Goal: Information Seeking & Learning: Learn about a topic

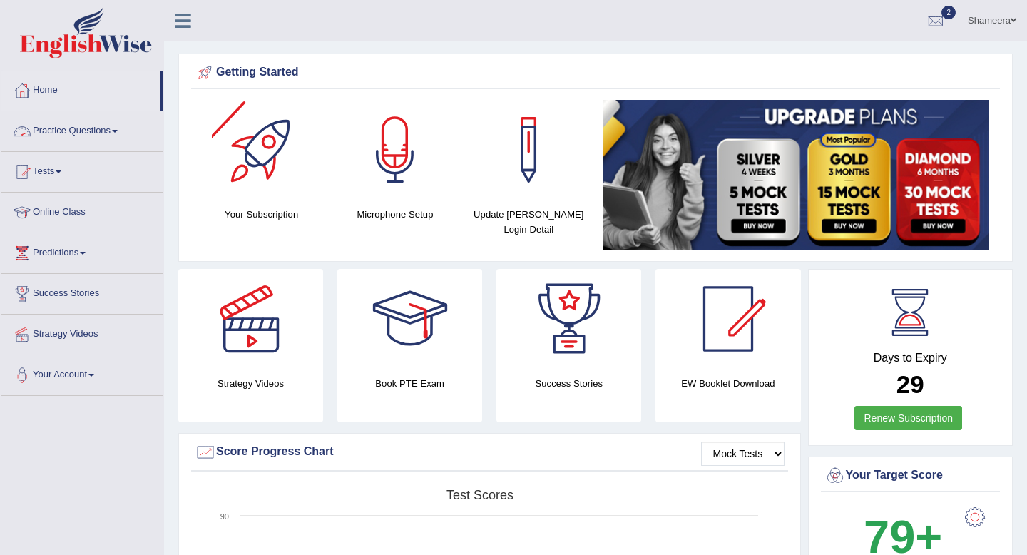
click at [108, 133] on link "Practice Questions" at bounding box center [82, 129] width 163 height 36
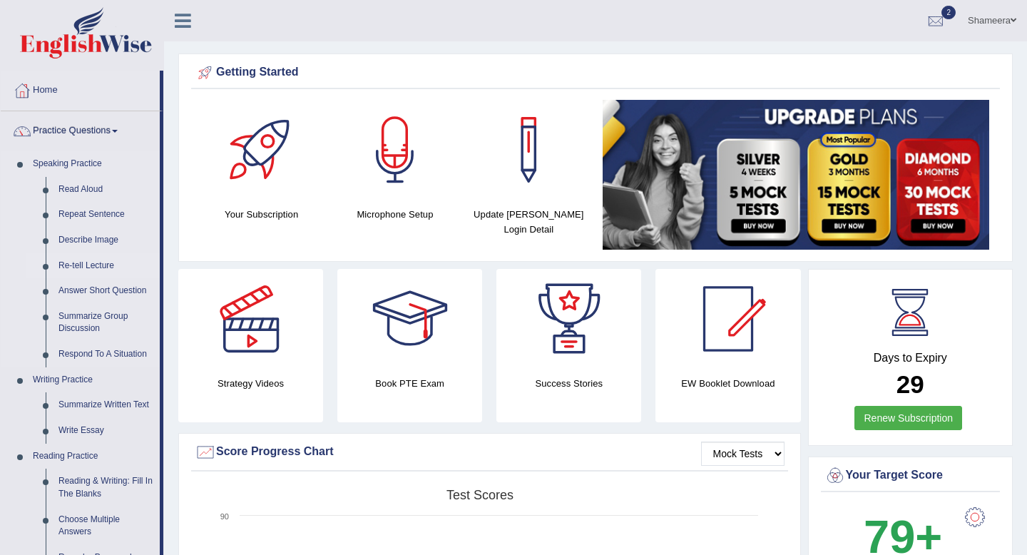
click at [103, 265] on link "Re-tell Lecture" at bounding box center [106, 266] width 108 height 26
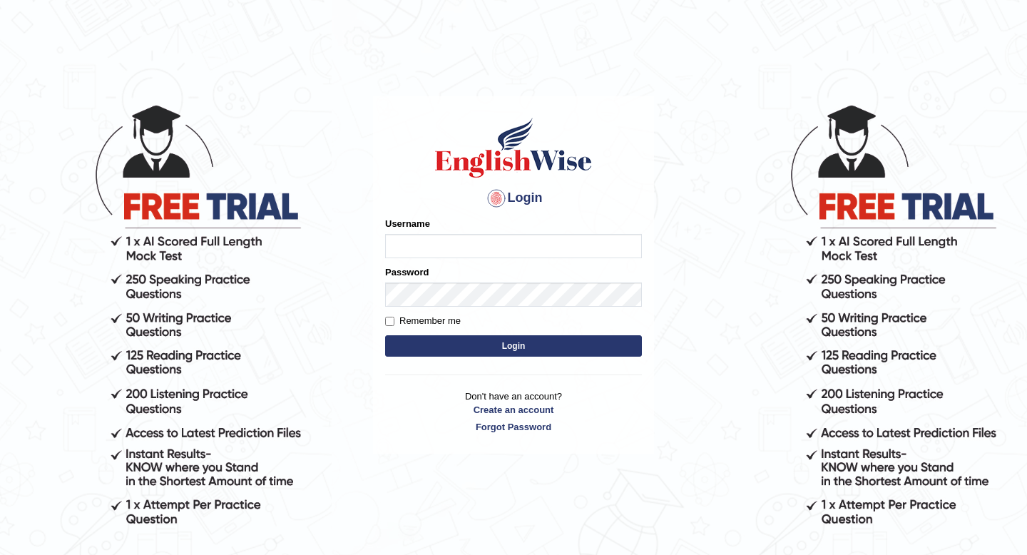
type input "Spmedi"
click at [475, 350] on button "Login" at bounding box center [513, 345] width 257 height 21
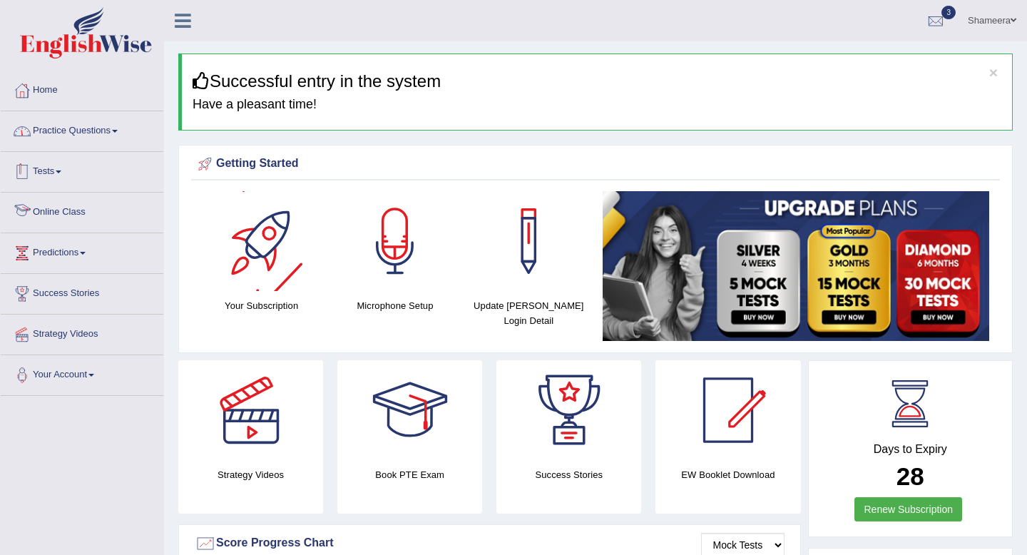
click at [109, 137] on link "Practice Questions" at bounding box center [82, 129] width 163 height 36
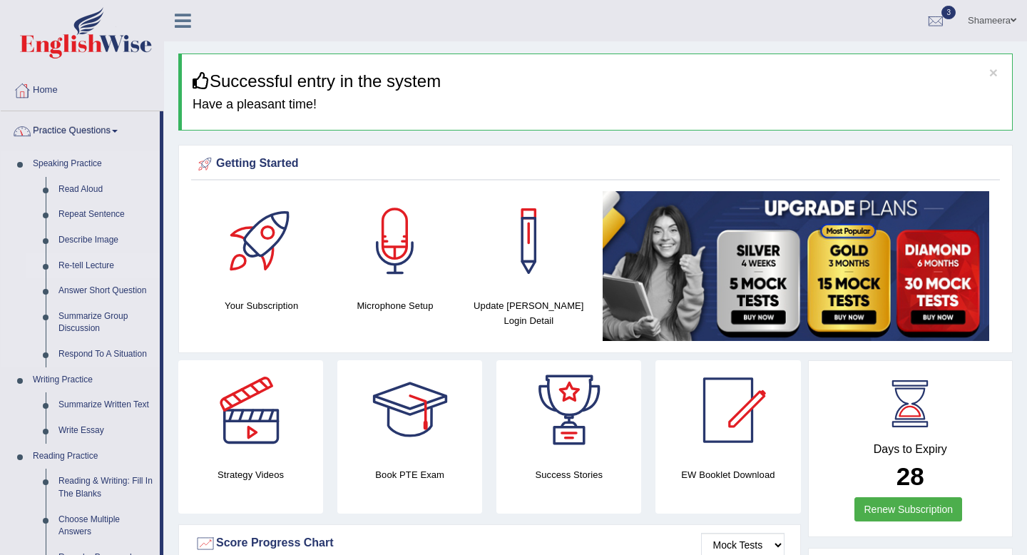
click at [105, 260] on link "Re-tell Lecture" at bounding box center [106, 266] width 108 height 26
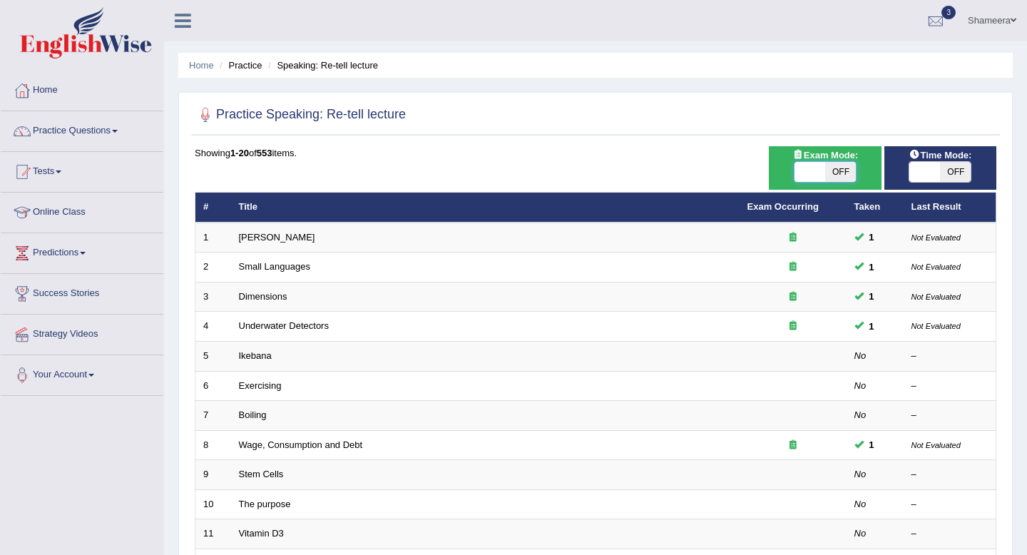
click at [808, 169] on span at bounding box center [810, 172] width 31 height 20
checkbox input "true"
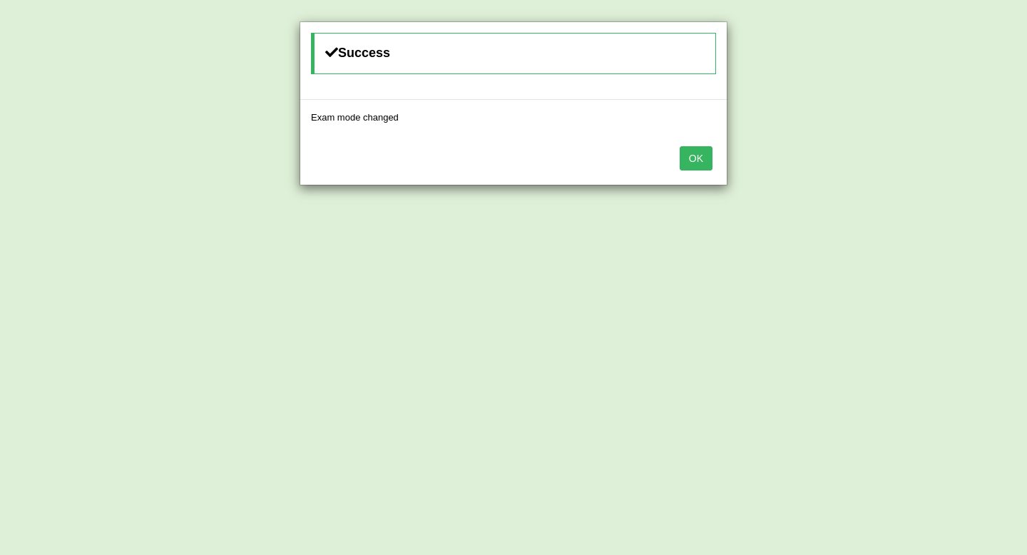
click at [710, 163] on button "OK" at bounding box center [696, 158] width 33 height 24
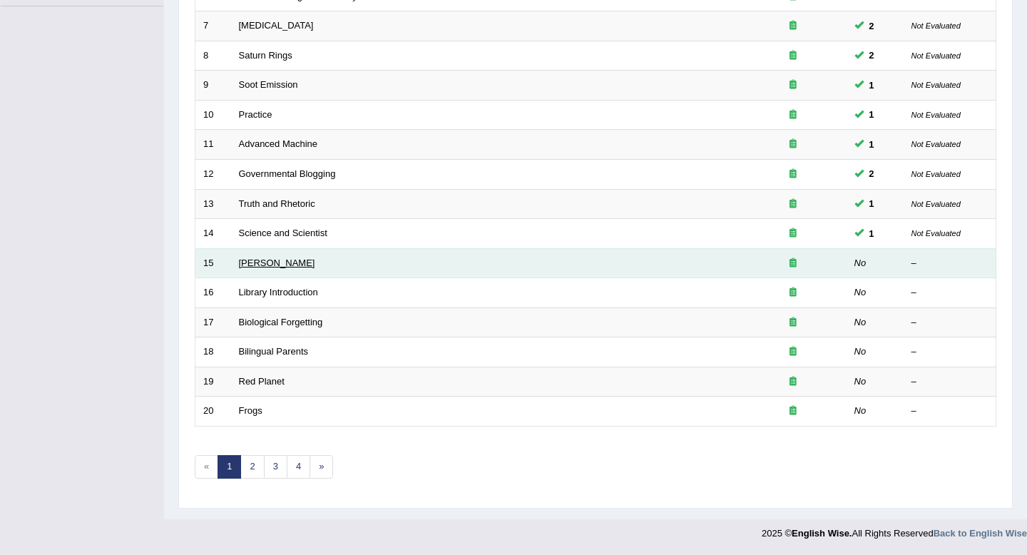
click at [263, 260] on link "Edmund Wilson" at bounding box center [277, 263] width 76 height 11
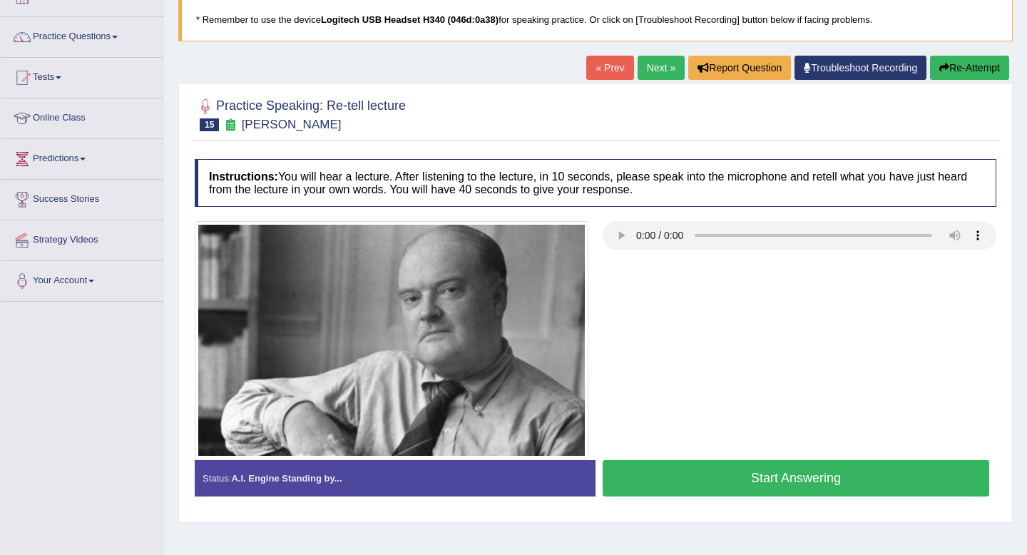
scroll to position [96, 0]
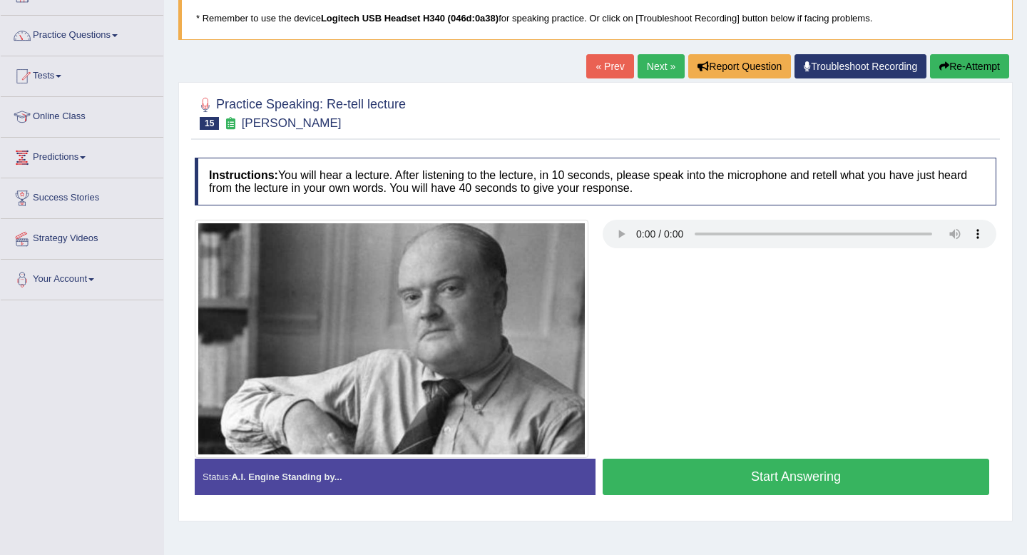
click at [776, 481] on button "Start Answering" at bounding box center [796, 477] width 387 height 36
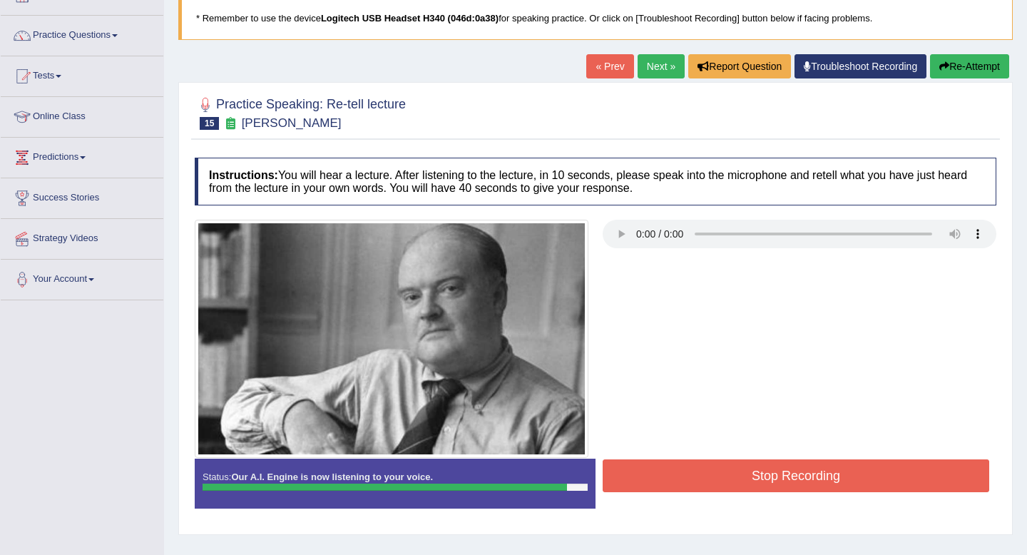
click at [776, 481] on button "Stop Recording" at bounding box center [796, 475] width 387 height 33
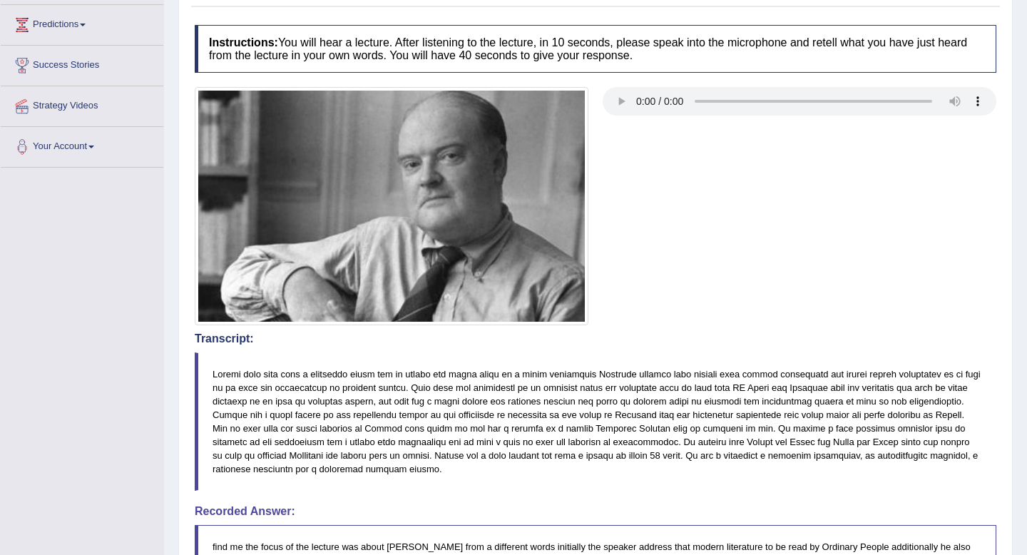
scroll to position [0, 0]
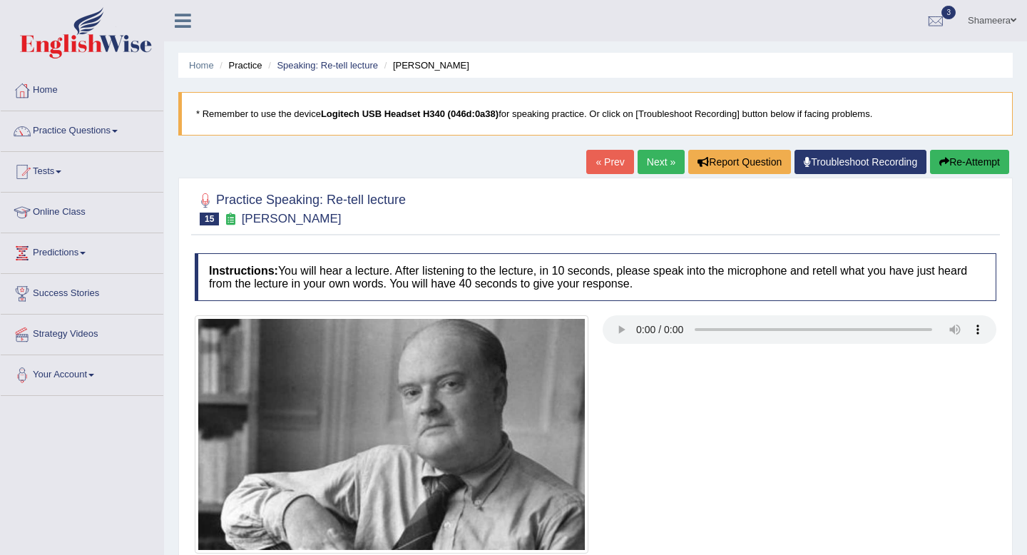
click at [642, 162] on link "Next »" at bounding box center [661, 162] width 47 height 24
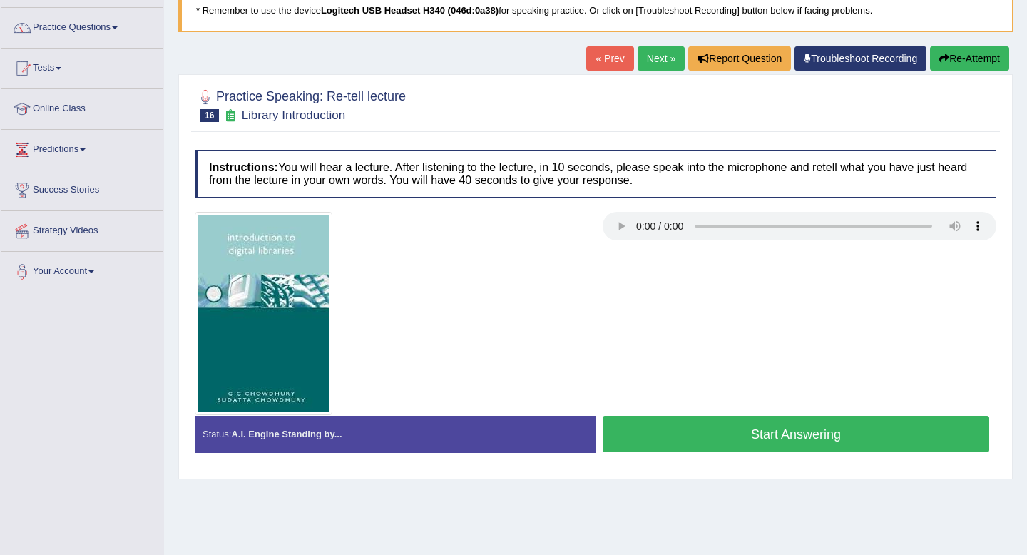
scroll to position [121, 0]
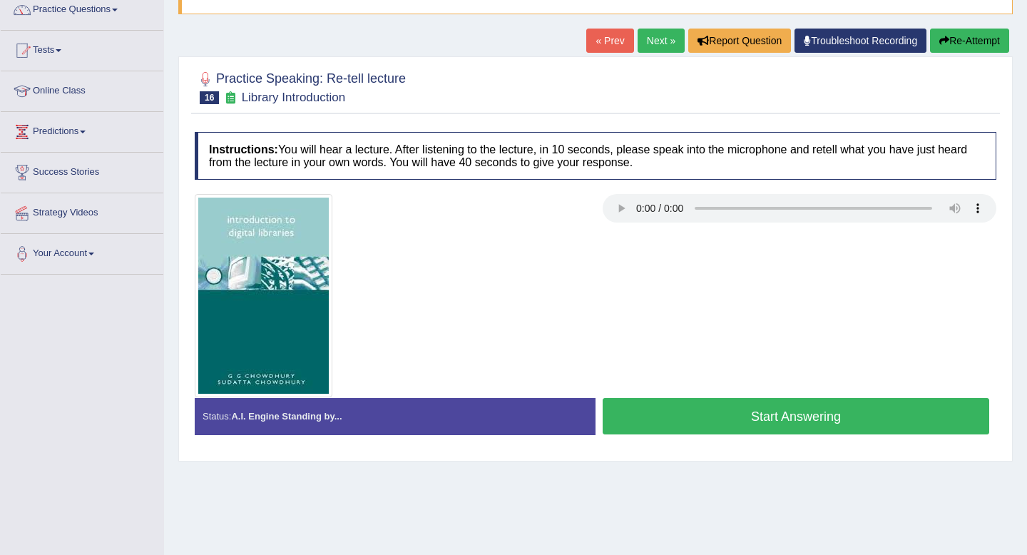
click at [727, 417] on button "Start Answering" at bounding box center [796, 416] width 387 height 36
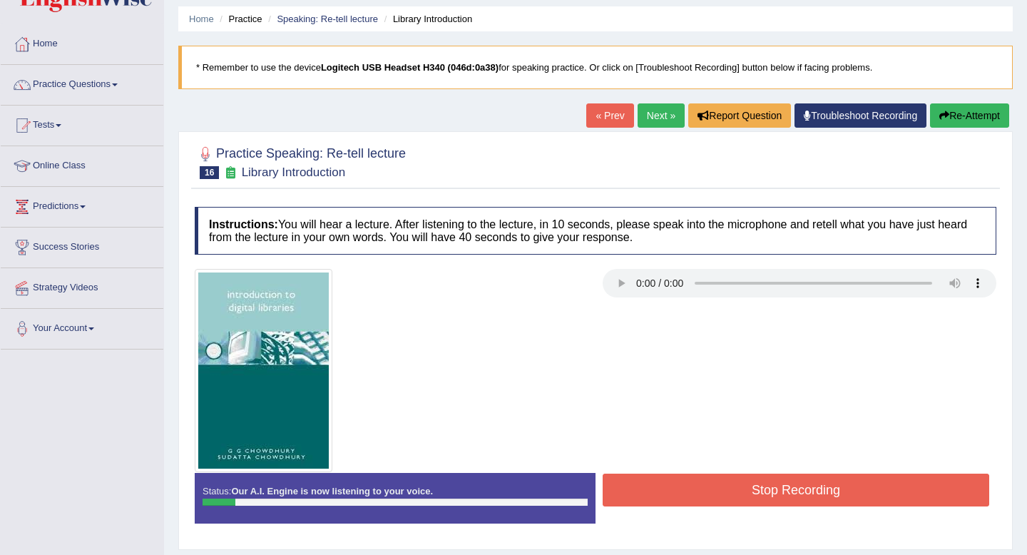
scroll to position [1, 0]
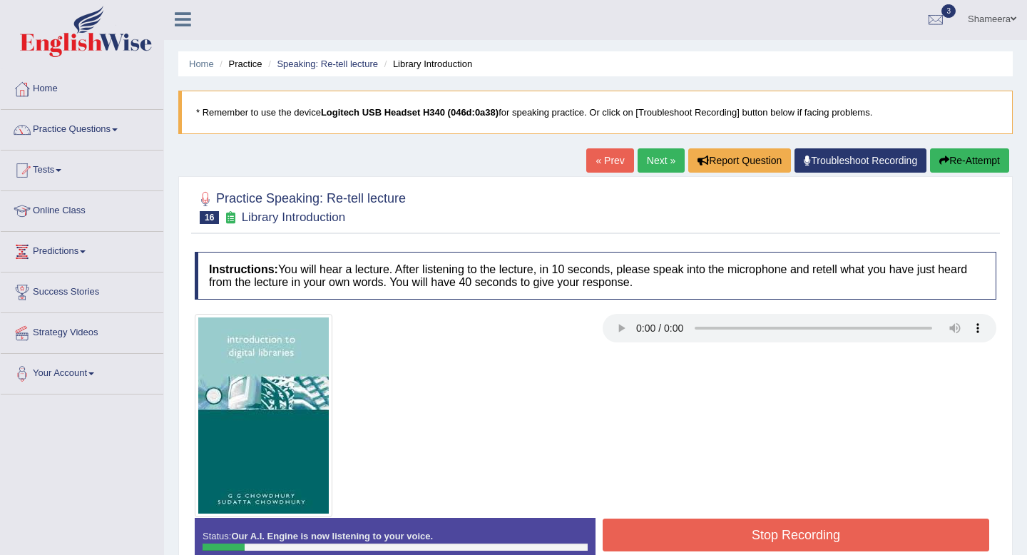
click at [957, 153] on button "Re-Attempt" at bounding box center [969, 160] width 79 height 24
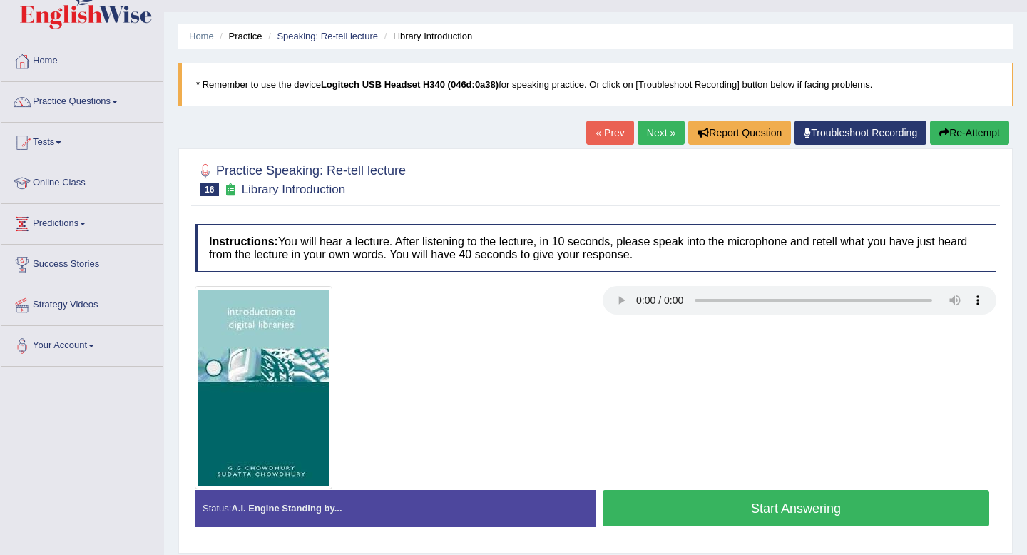
scroll to position [31, 0]
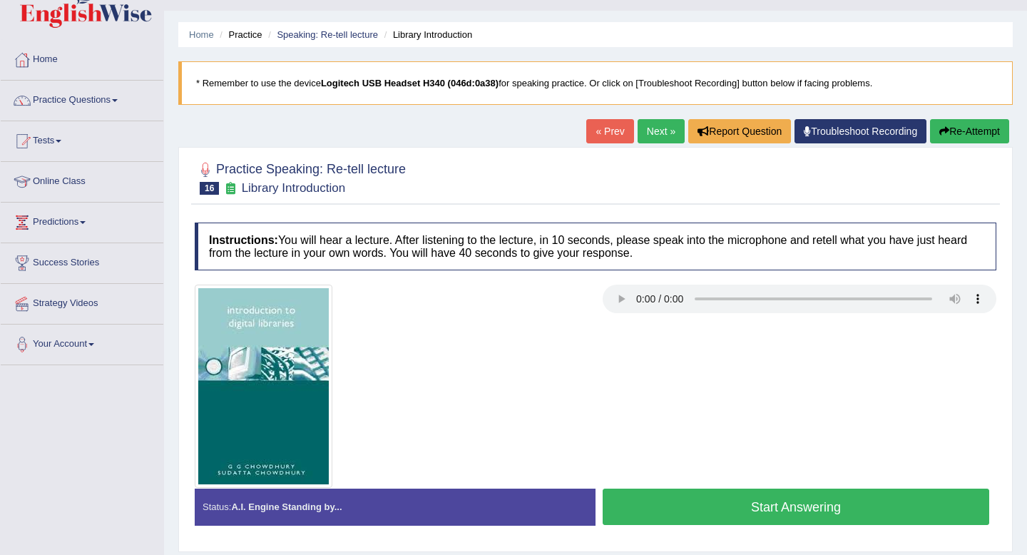
click at [743, 496] on button "Start Answering" at bounding box center [796, 507] width 387 height 36
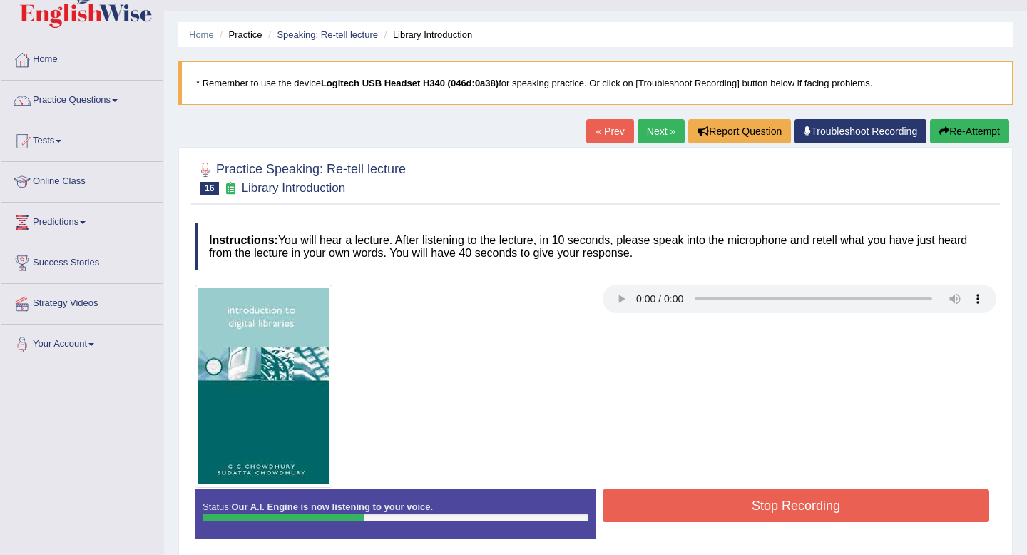
click at [962, 137] on button "Re-Attempt" at bounding box center [969, 131] width 79 height 24
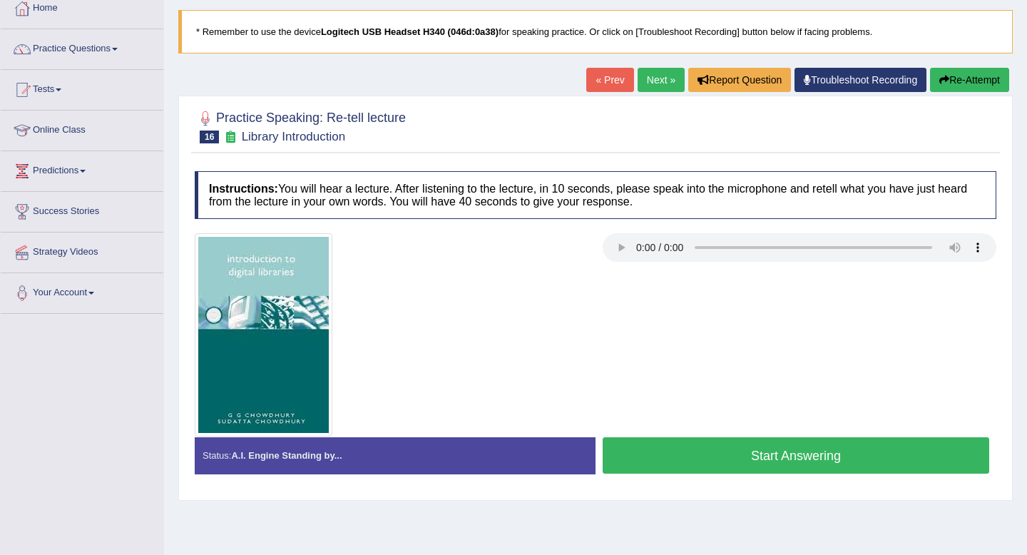
scroll to position [194, 0]
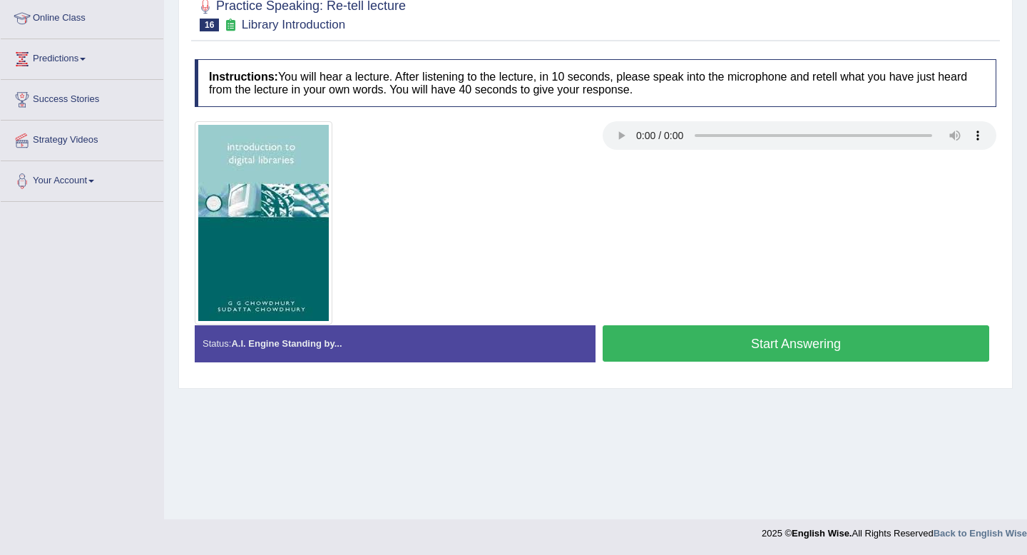
click at [833, 341] on button "Start Answering" at bounding box center [796, 343] width 387 height 36
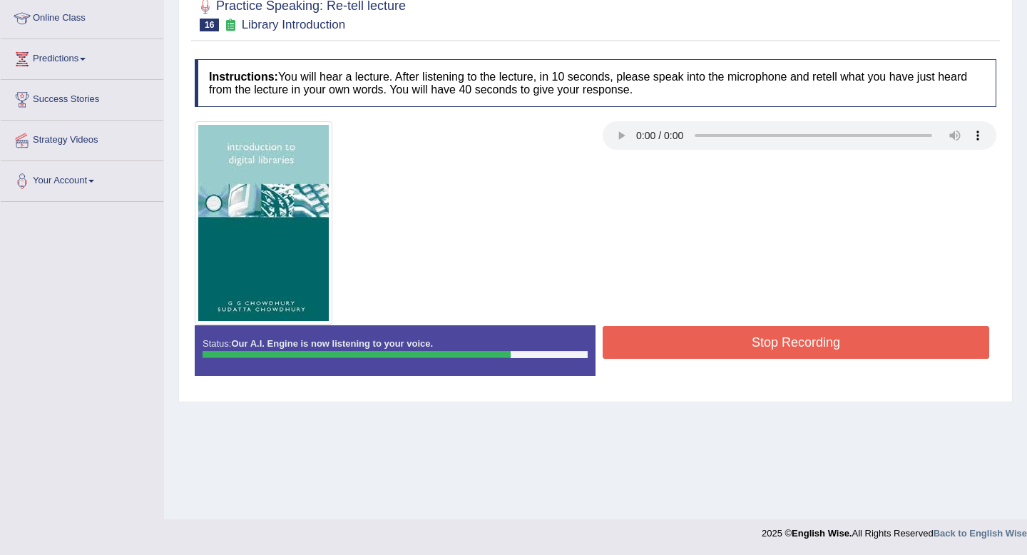
click at [821, 330] on button "Stop Recording" at bounding box center [796, 342] width 387 height 33
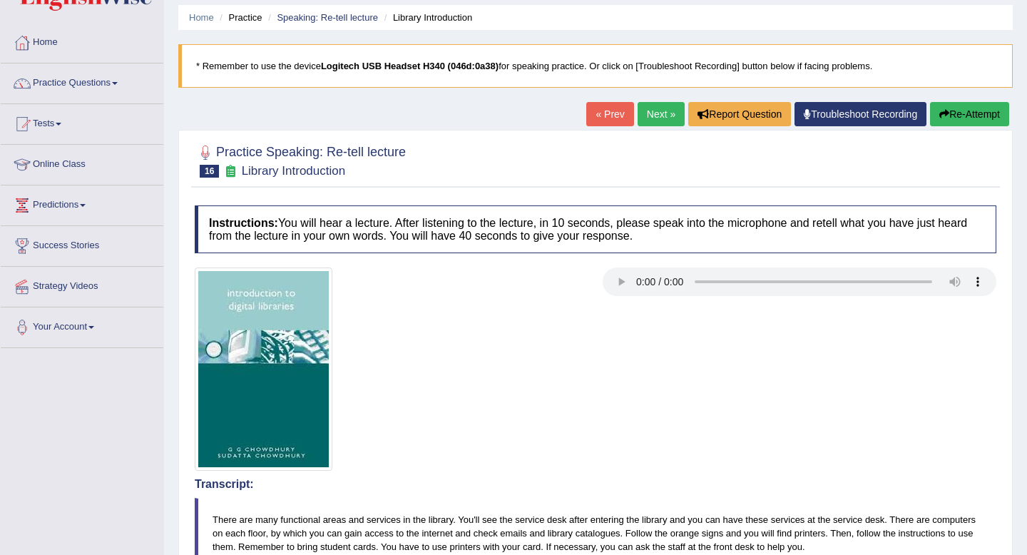
scroll to position [0, 0]
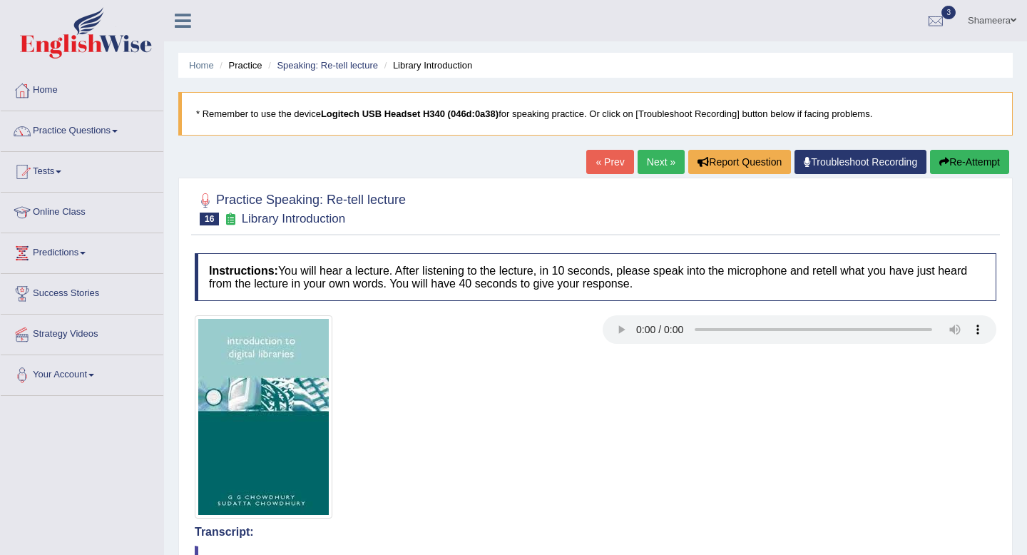
click at [649, 165] on link "Next »" at bounding box center [661, 162] width 47 height 24
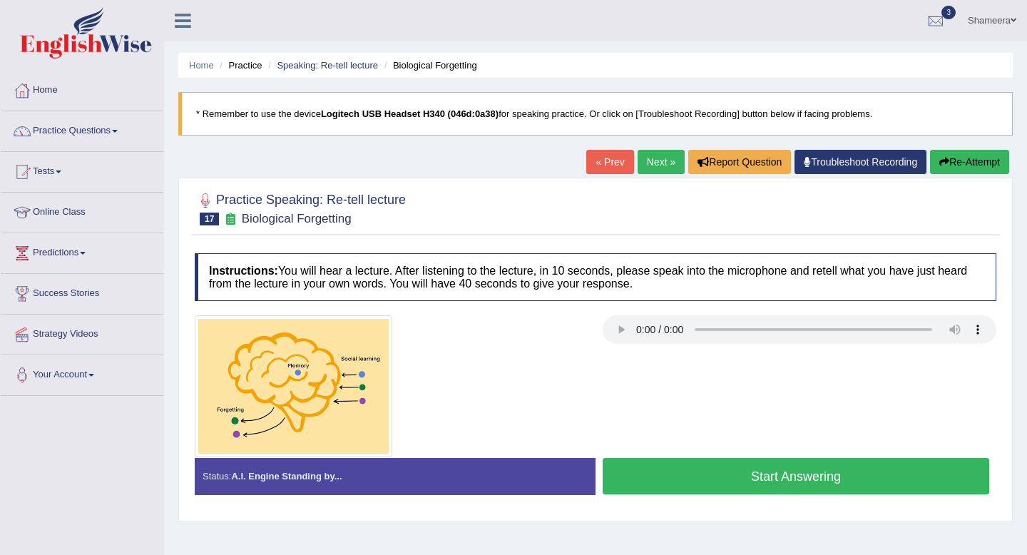
scroll to position [47, 0]
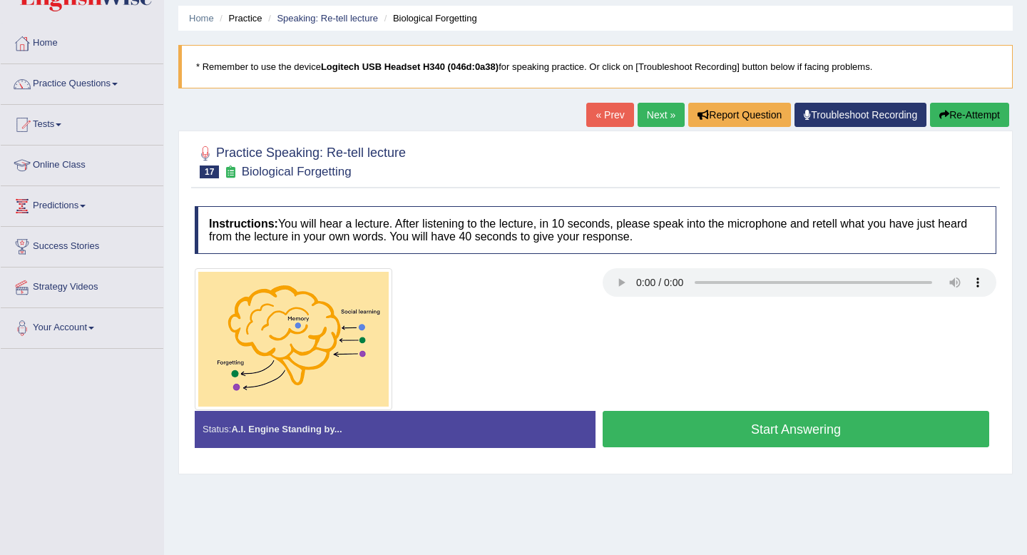
click at [706, 440] on button "Start Answering" at bounding box center [796, 429] width 387 height 36
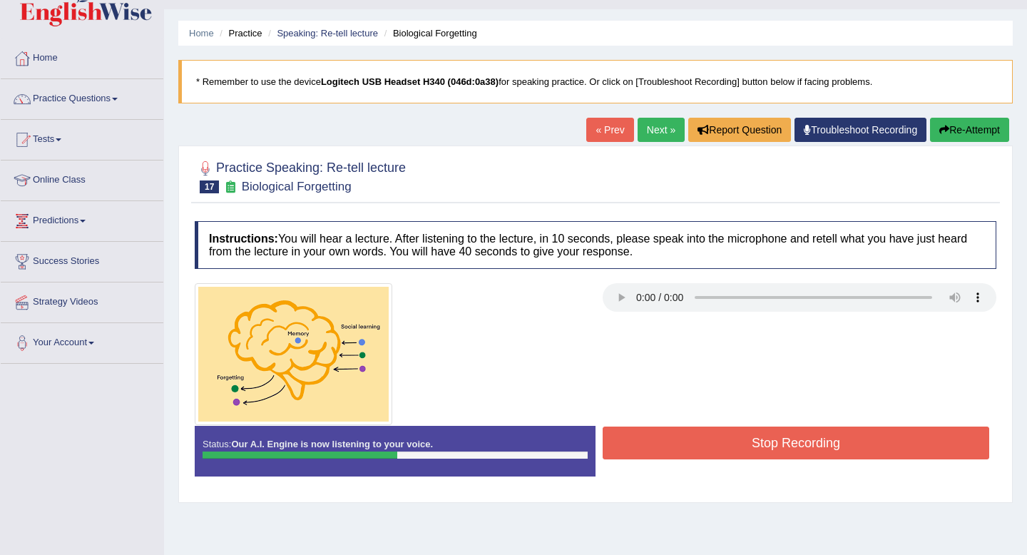
scroll to position [31, 0]
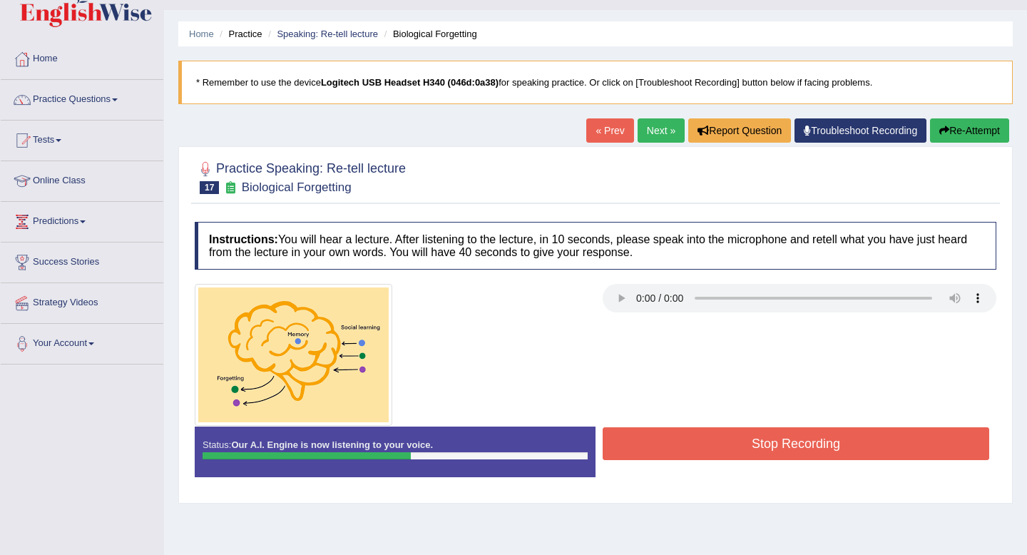
click at [957, 122] on button "Re-Attempt" at bounding box center [969, 130] width 79 height 24
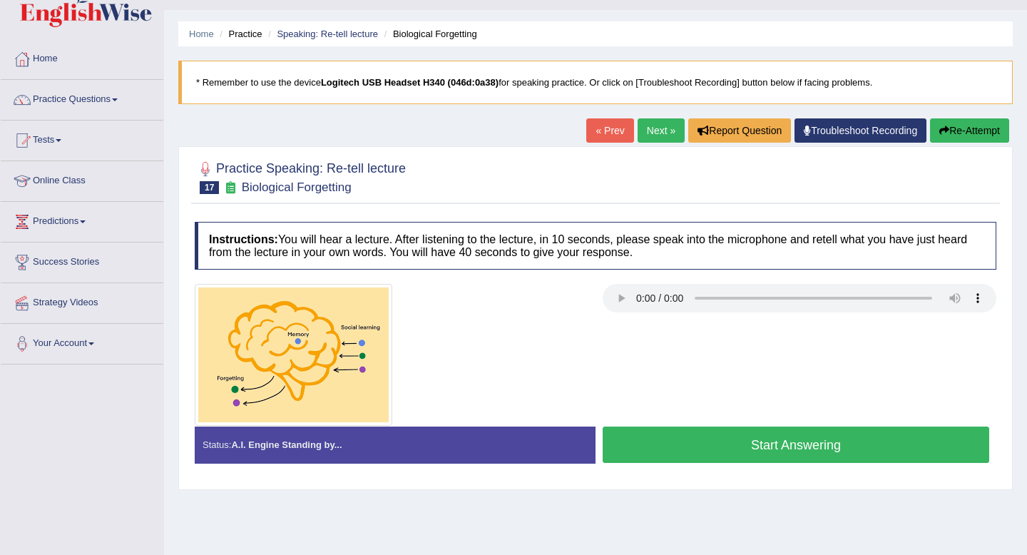
click at [855, 439] on button "Start Answering" at bounding box center [796, 445] width 387 height 36
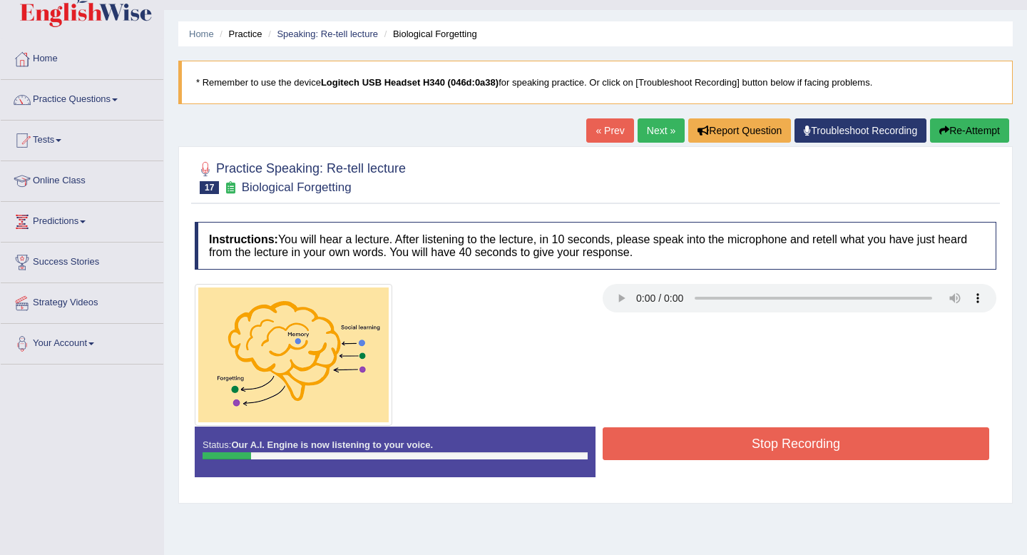
click at [967, 131] on button "Re-Attempt" at bounding box center [969, 130] width 79 height 24
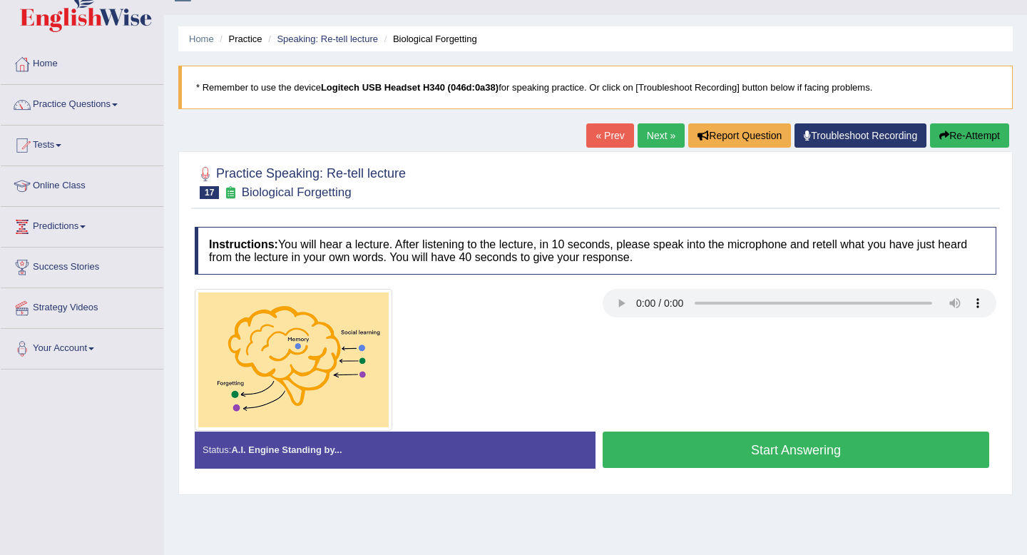
scroll to position [50, 0]
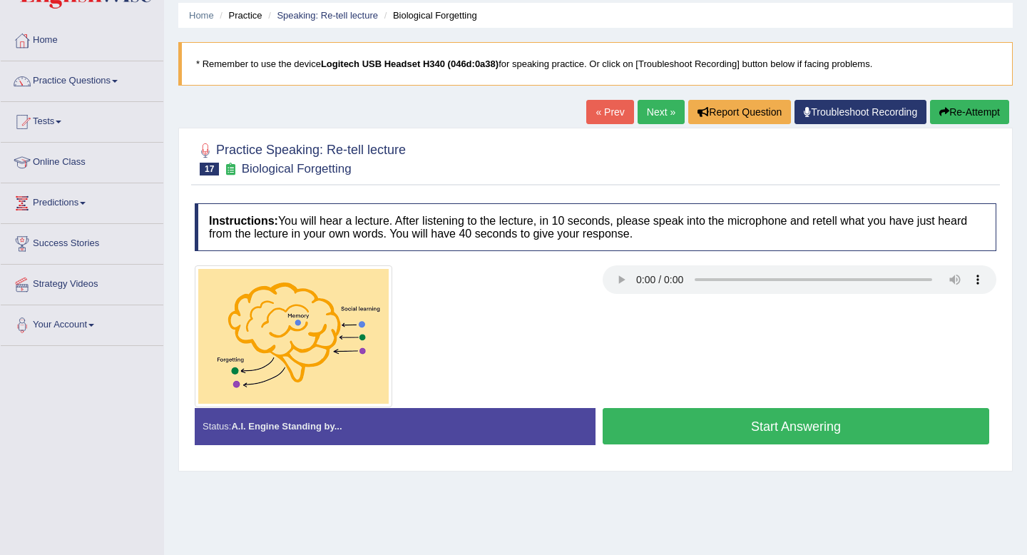
click at [844, 424] on button "Start Answering" at bounding box center [796, 426] width 387 height 36
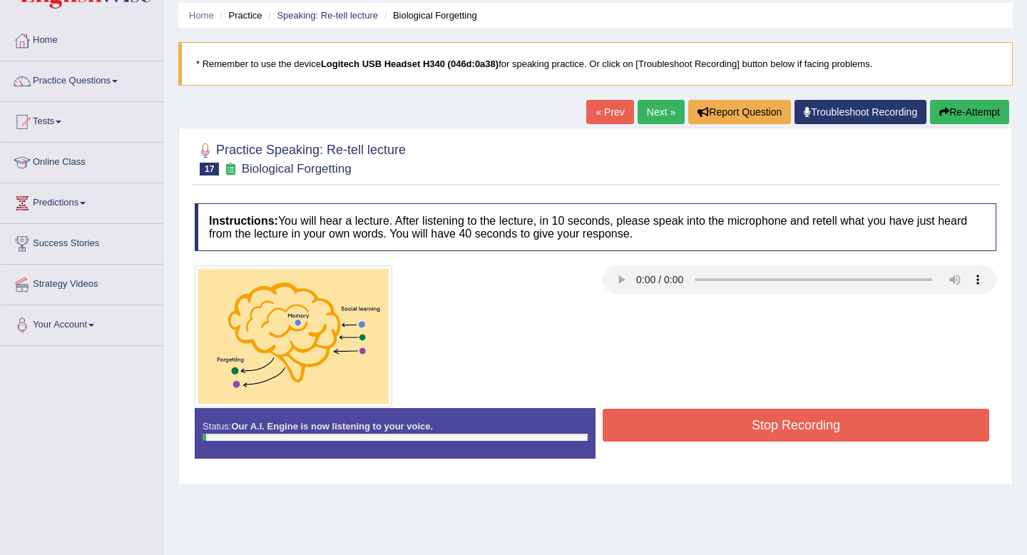
scroll to position [43, 0]
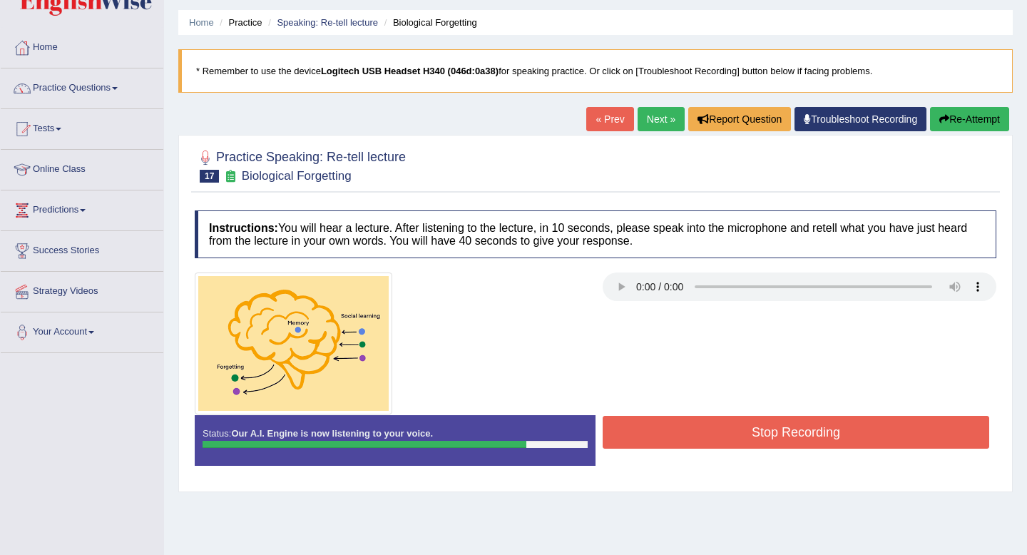
click at [838, 432] on button "Stop Recording" at bounding box center [796, 432] width 387 height 33
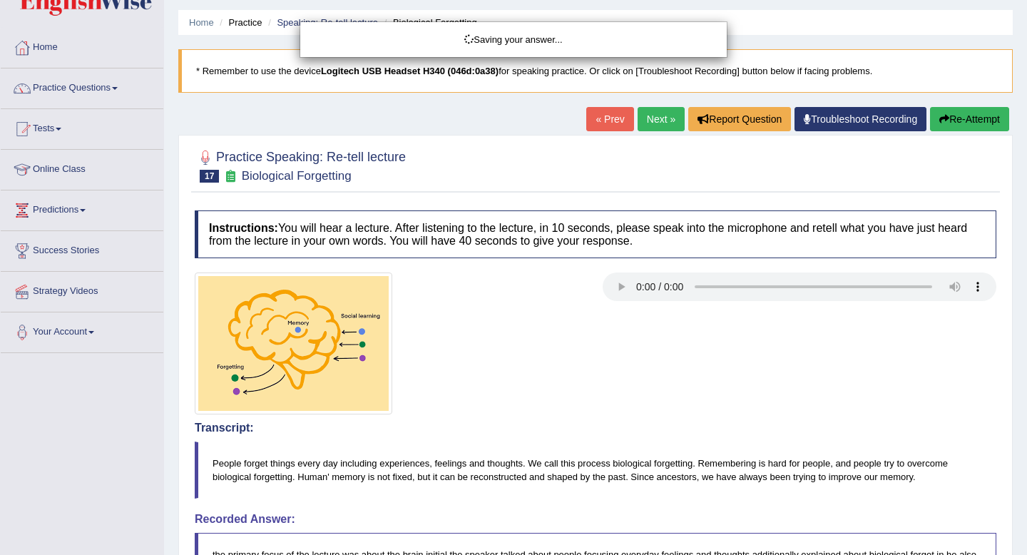
click at [962, 117] on div "Saving your answer..." at bounding box center [513, 277] width 1027 height 555
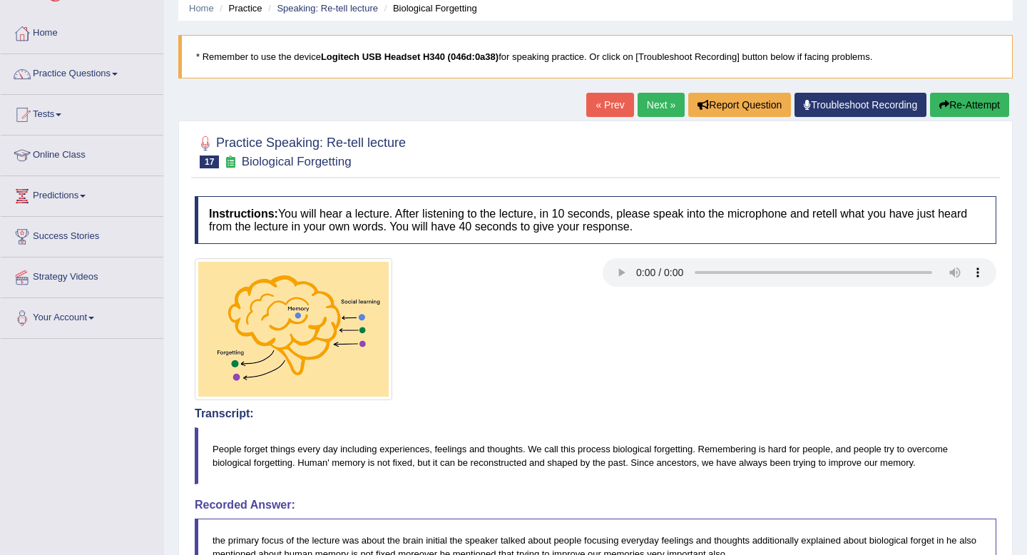
scroll to position [0, 0]
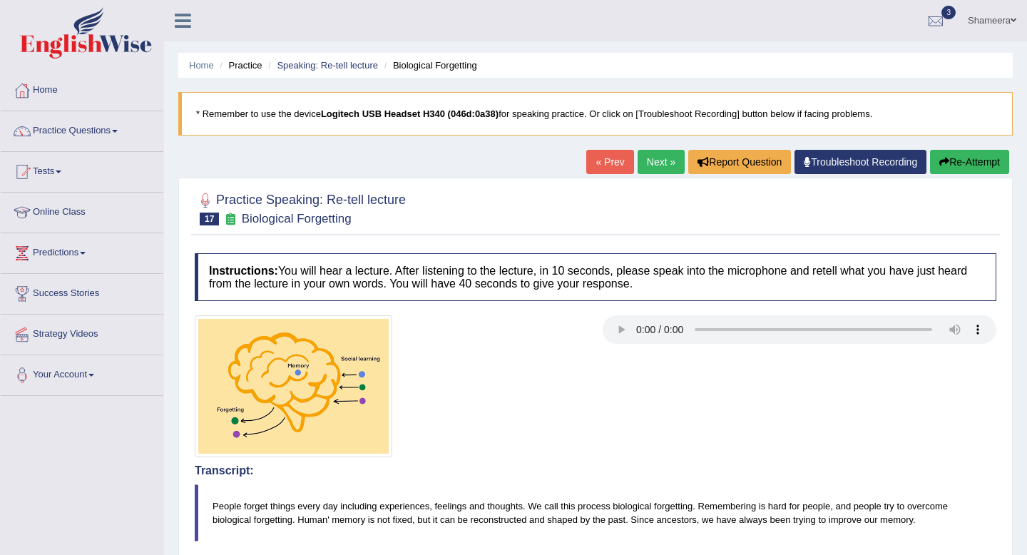
click at [972, 167] on button "Re-Attempt" at bounding box center [969, 162] width 79 height 24
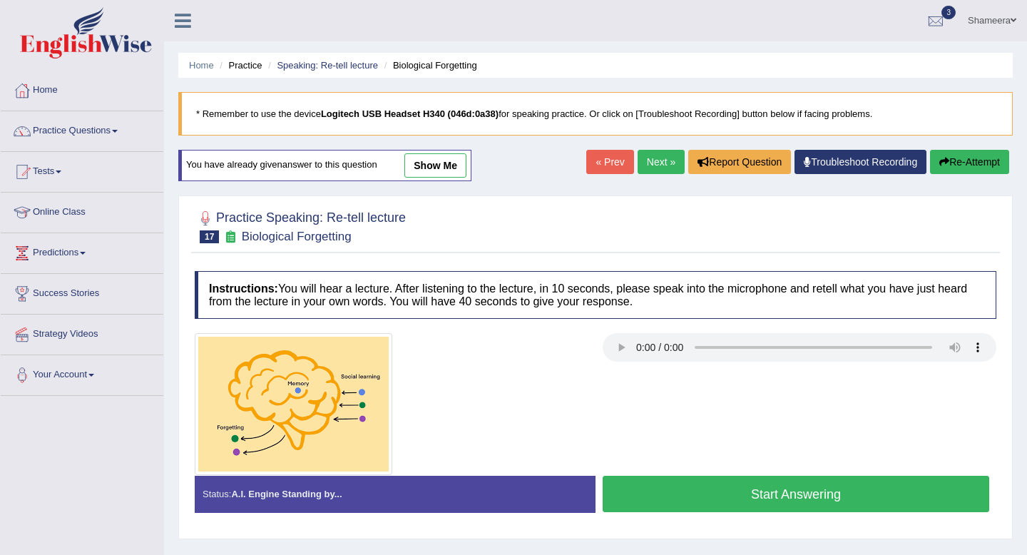
scroll to position [68, 0]
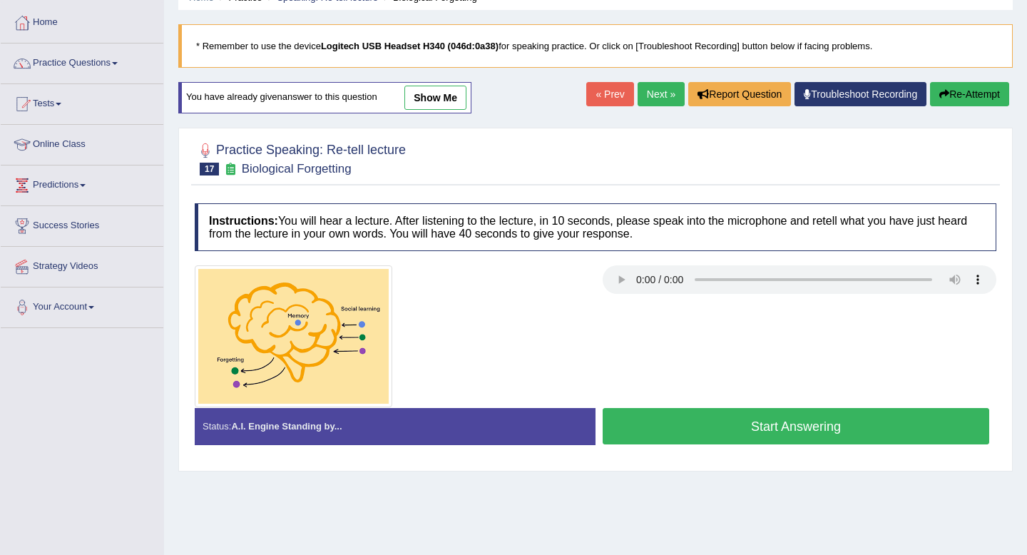
click at [765, 431] on button "Start Answering" at bounding box center [796, 426] width 387 height 36
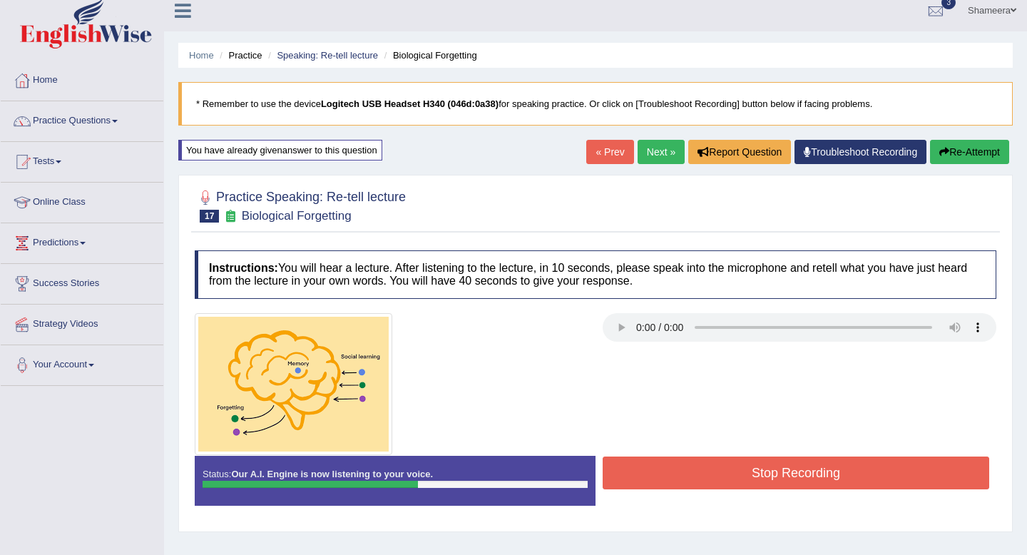
scroll to position [0, 0]
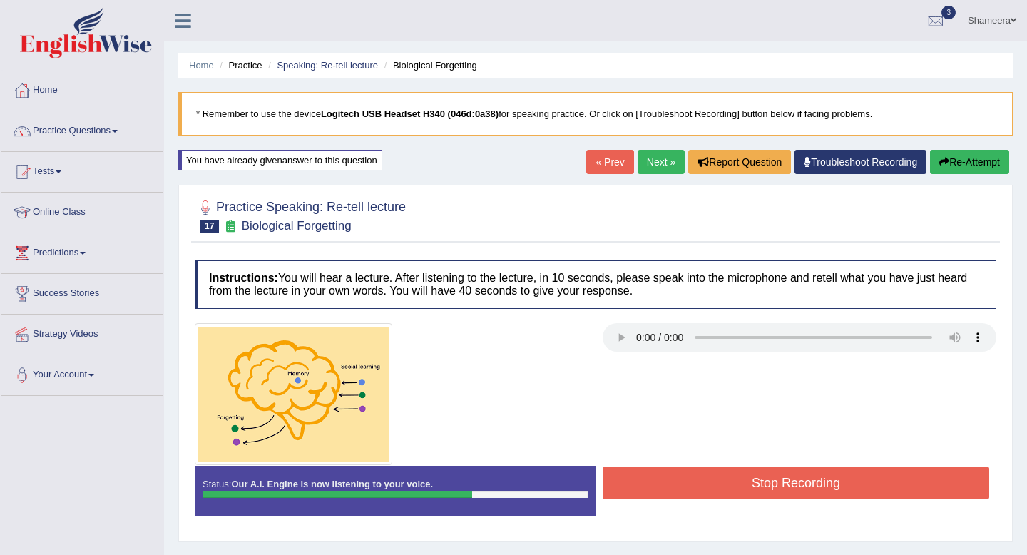
click at [969, 169] on button "Re-Attempt" at bounding box center [969, 162] width 79 height 24
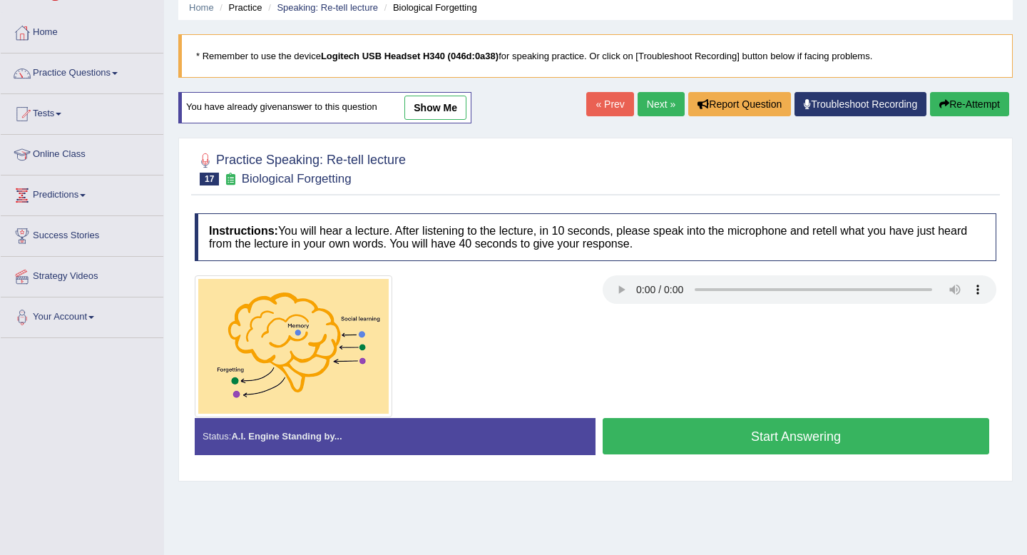
scroll to position [63, 0]
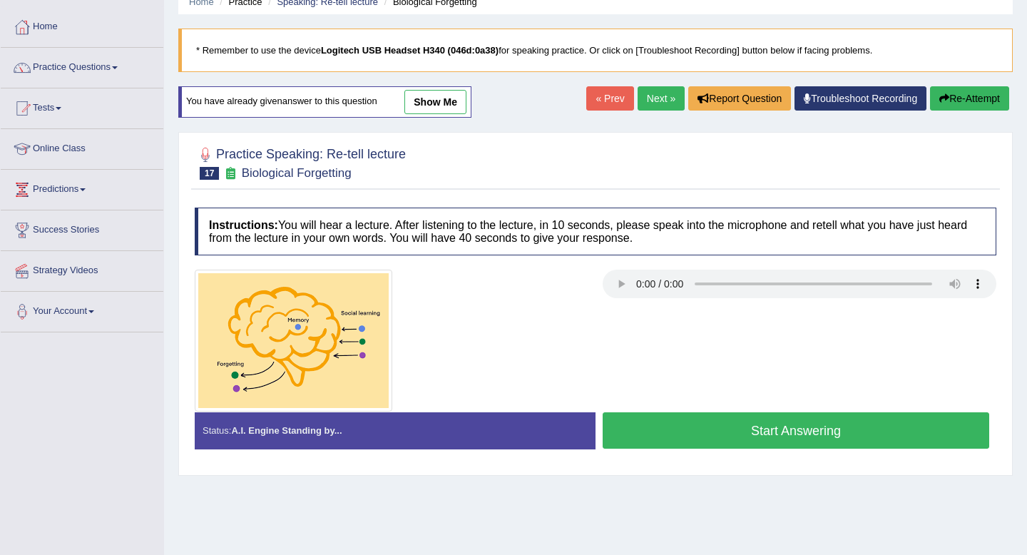
click at [688, 441] on button "Start Answering" at bounding box center [796, 430] width 387 height 36
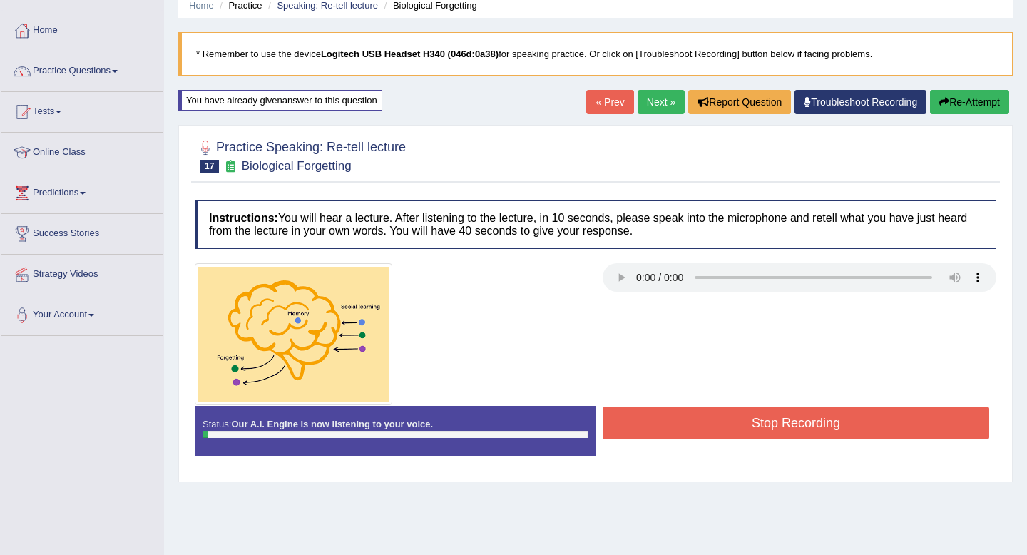
scroll to position [59, 0]
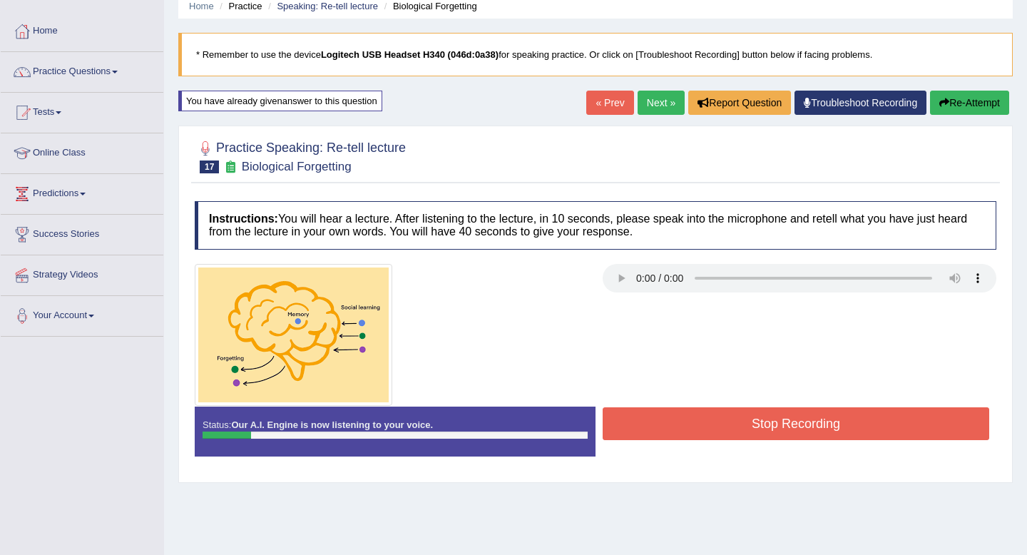
click at [967, 93] on button "Re-Attempt" at bounding box center [969, 103] width 79 height 24
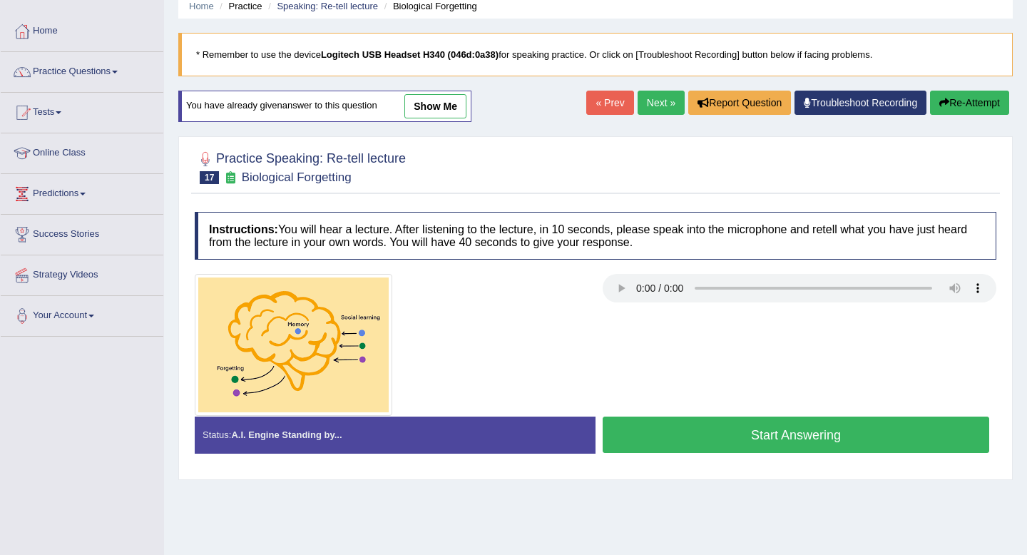
click at [780, 432] on button "Start Answering" at bounding box center [796, 435] width 387 height 36
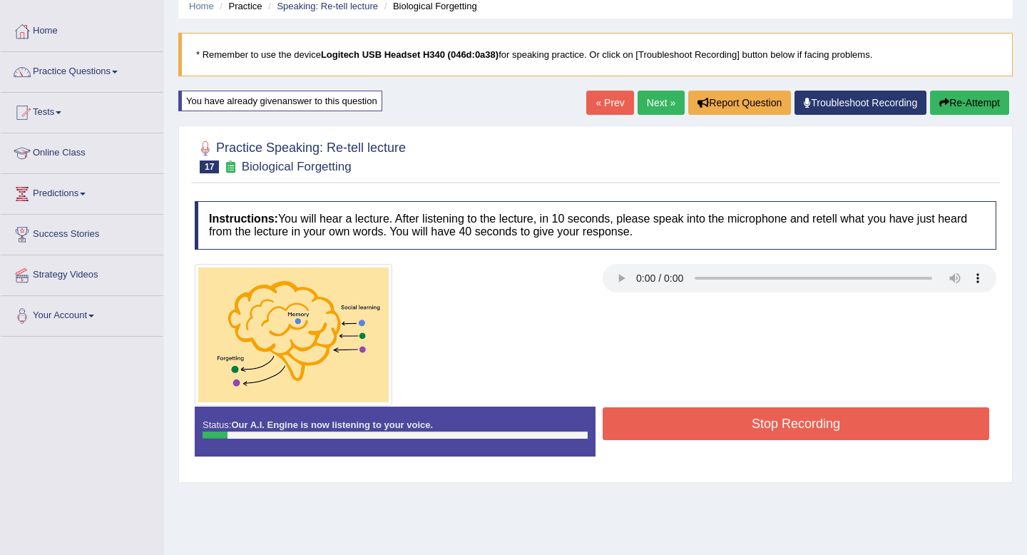
click at [780, 432] on button "Stop Recording" at bounding box center [796, 423] width 387 height 33
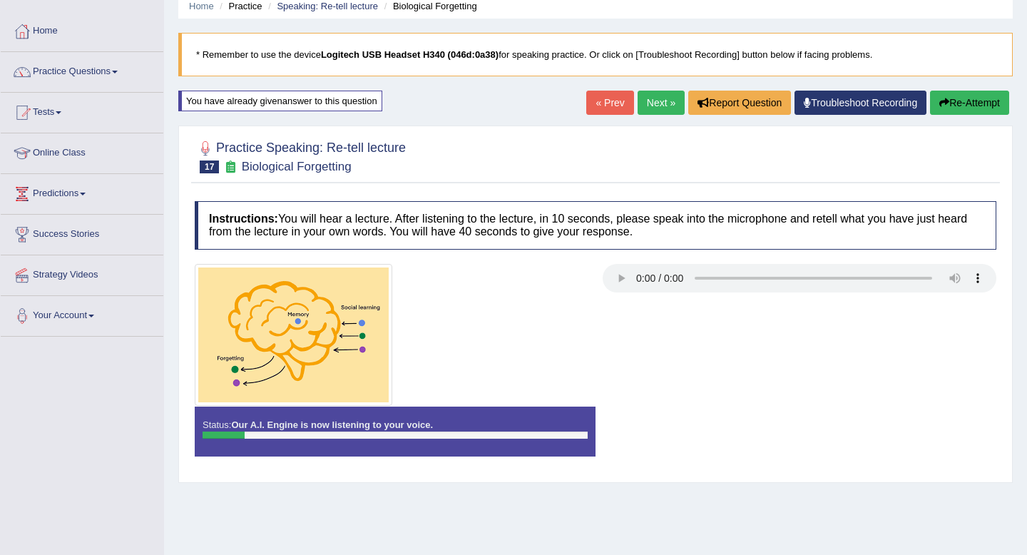
click at [950, 106] on button "Re-Attempt" at bounding box center [969, 103] width 79 height 24
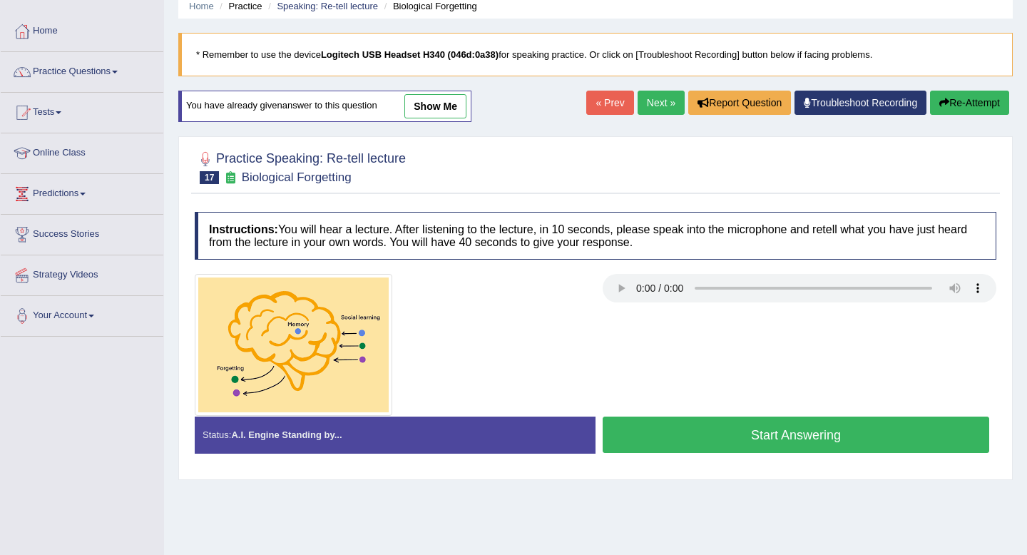
click at [707, 430] on button "Start Answering" at bounding box center [796, 435] width 387 height 36
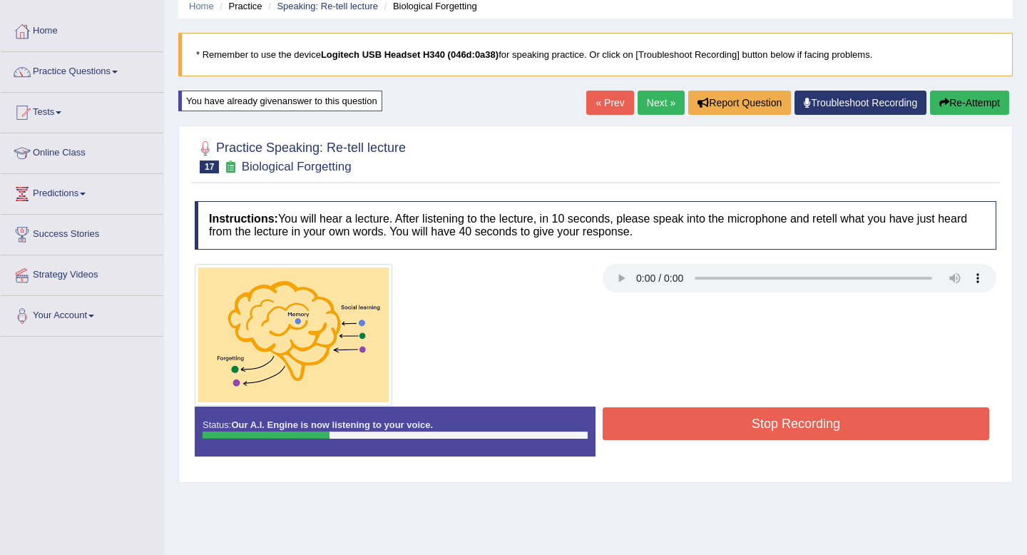
click at [965, 104] on button "Re-Attempt" at bounding box center [969, 103] width 79 height 24
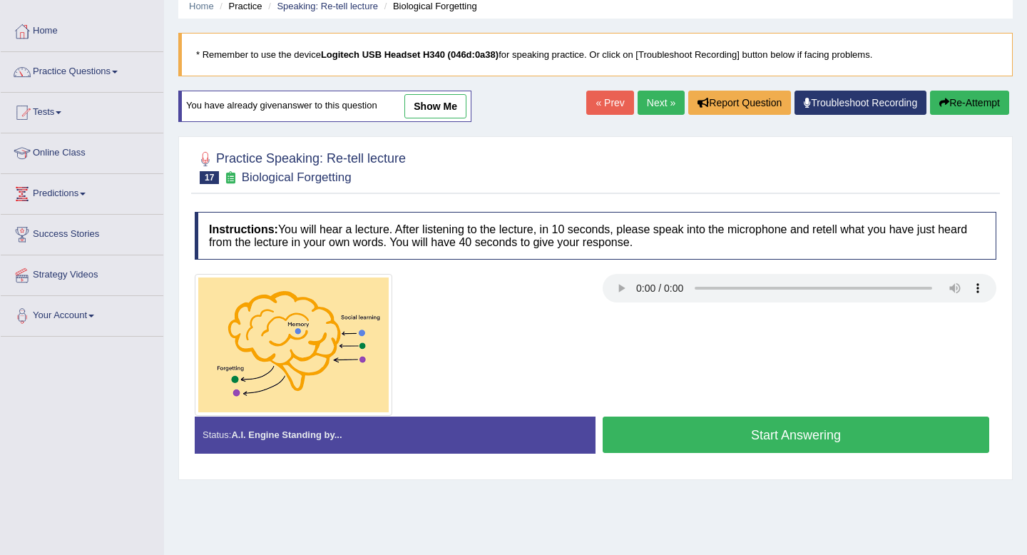
click at [823, 439] on button "Start Answering" at bounding box center [796, 435] width 387 height 36
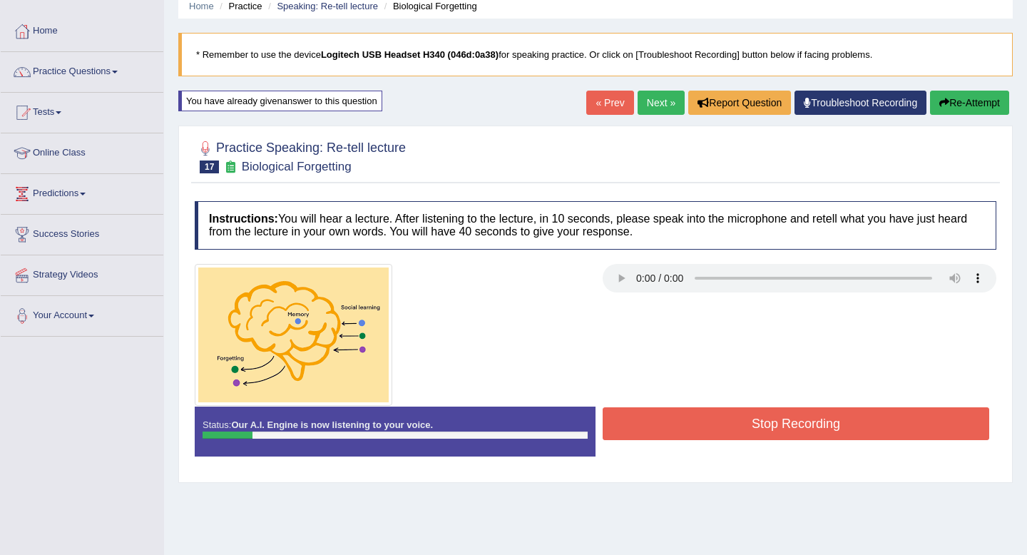
click at [962, 108] on button "Re-Attempt" at bounding box center [969, 103] width 79 height 24
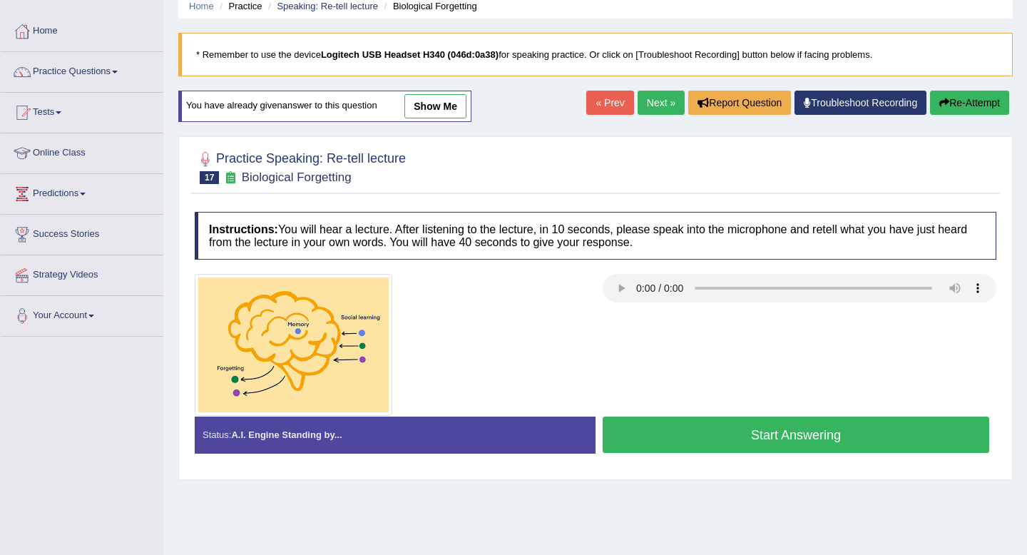
click at [813, 439] on button "Start Answering" at bounding box center [796, 435] width 387 height 36
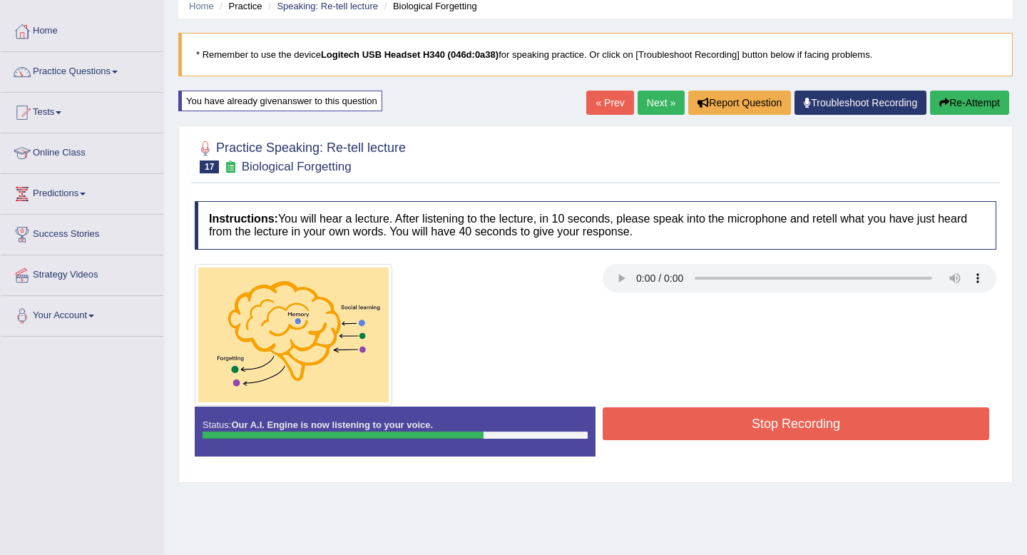
click at [960, 111] on button "Re-Attempt" at bounding box center [969, 103] width 79 height 24
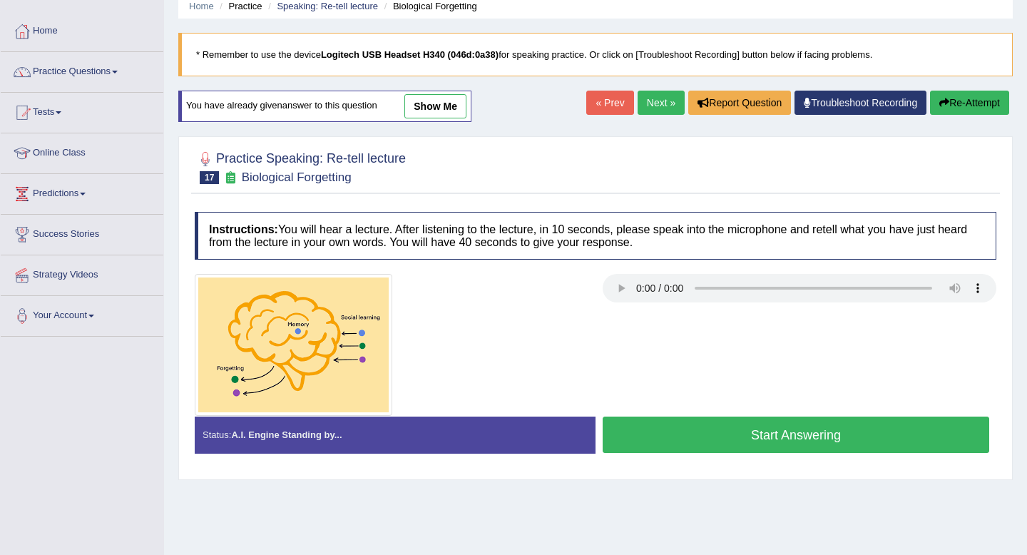
click at [968, 108] on button "Re-Attempt" at bounding box center [969, 103] width 79 height 24
click at [837, 431] on button "Start Answering" at bounding box center [796, 435] width 387 height 36
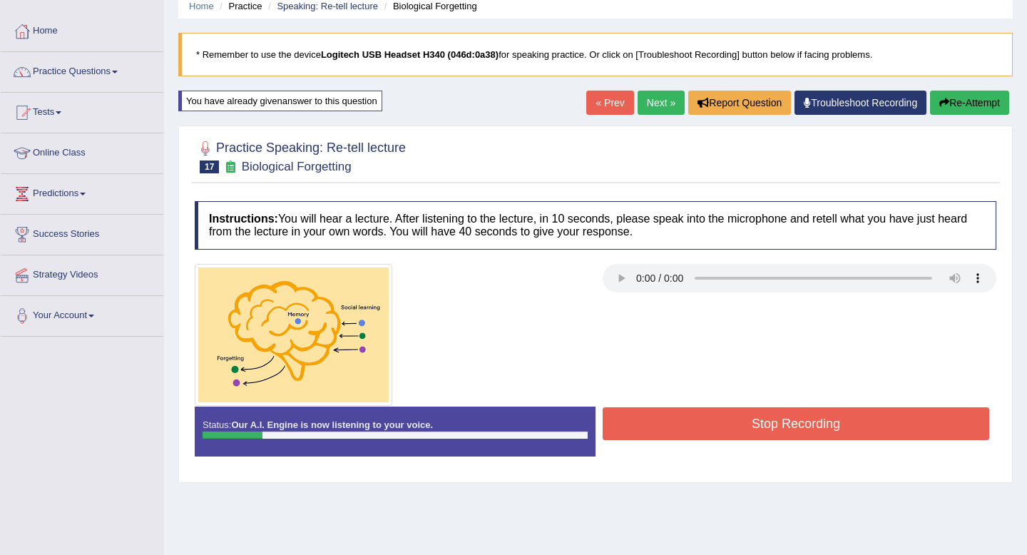
click at [966, 123] on div "Home Practice Speaking: Re-tell lecture Biological Forgetting * Remember to use…" at bounding box center [595, 297] width 863 height 713
click at [966, 99] on button "Re-Attempt" at bounding box center [969, 103] width 79 height 24
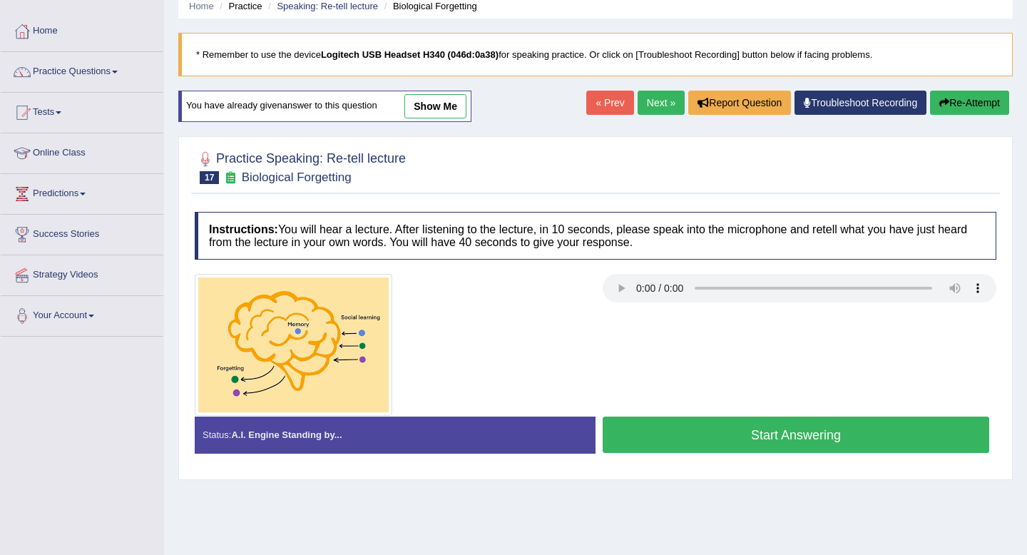
click at [871, 439] on button "Start Answering" at bounding box center [796, 435] width 387 height 36
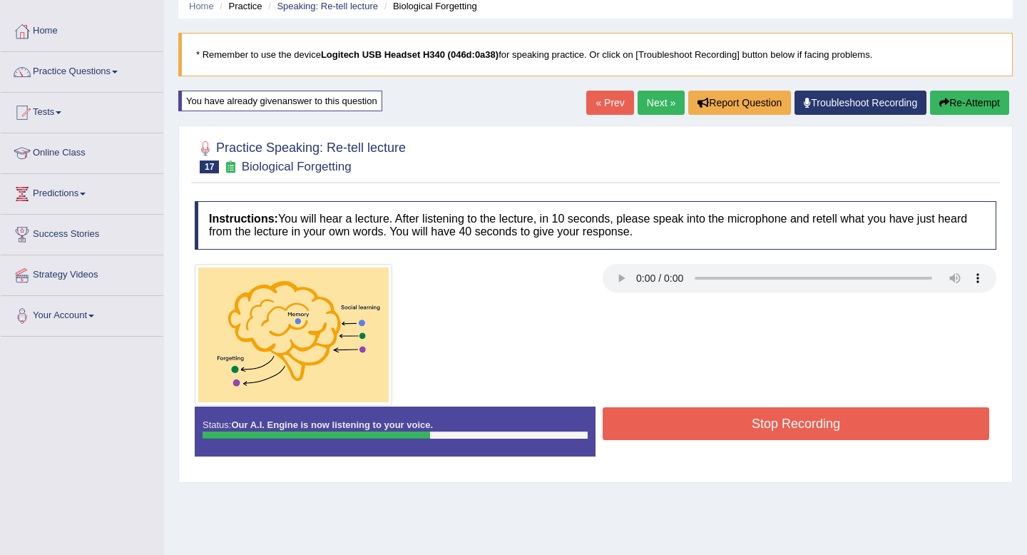
click at [962, 101] on button "Re-Attempt" at bounding box center [969, 103] width 79 height 24
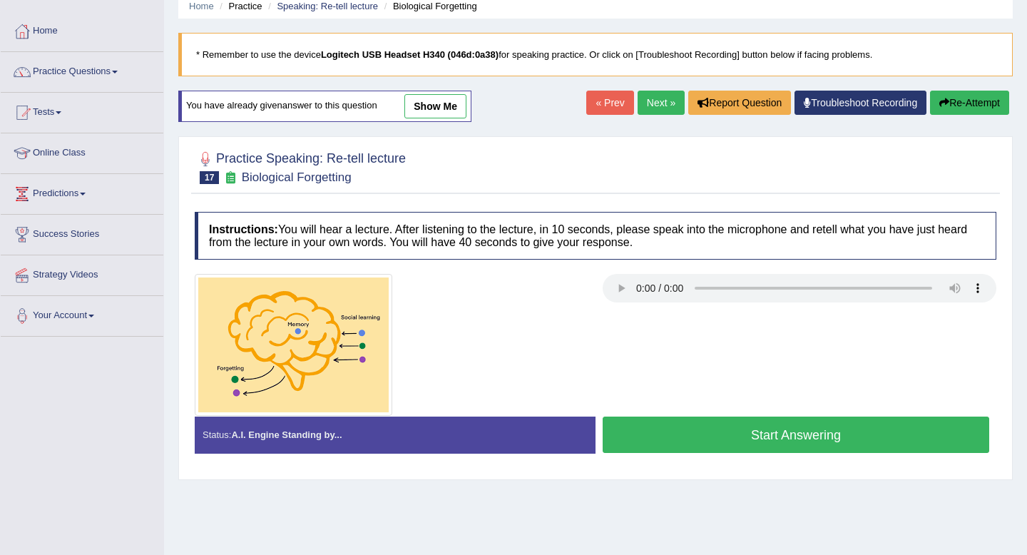
click at [777, 429] on button "Start Answering" at bounding box center [796, 435] width 387 height 36
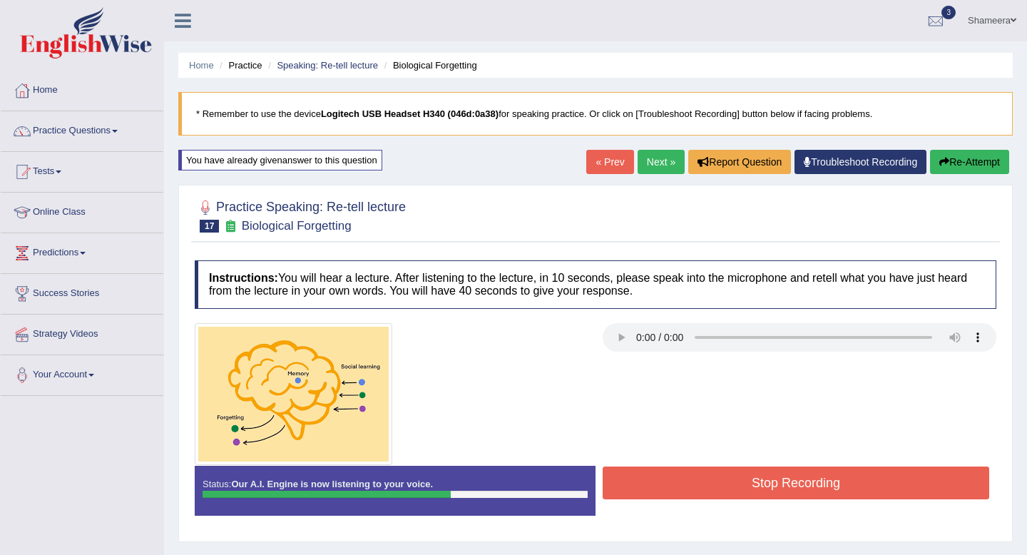
click at [805, 481] on button "Stop Recording" at bounding box center [796, 483] width 387 height 33
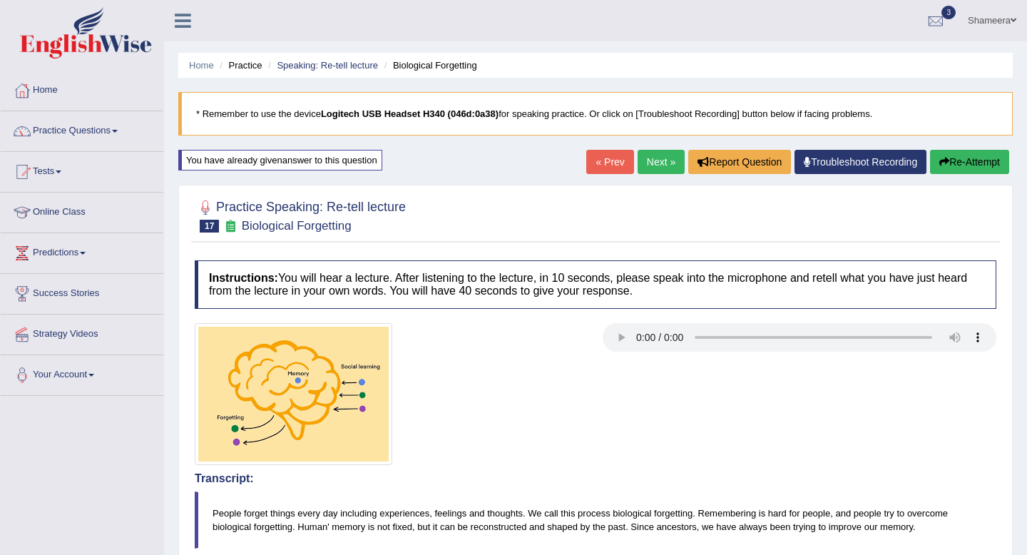
click at [964, 155] on button "Re-Attempt" at bounding box center [969, 162] width 79 height 24
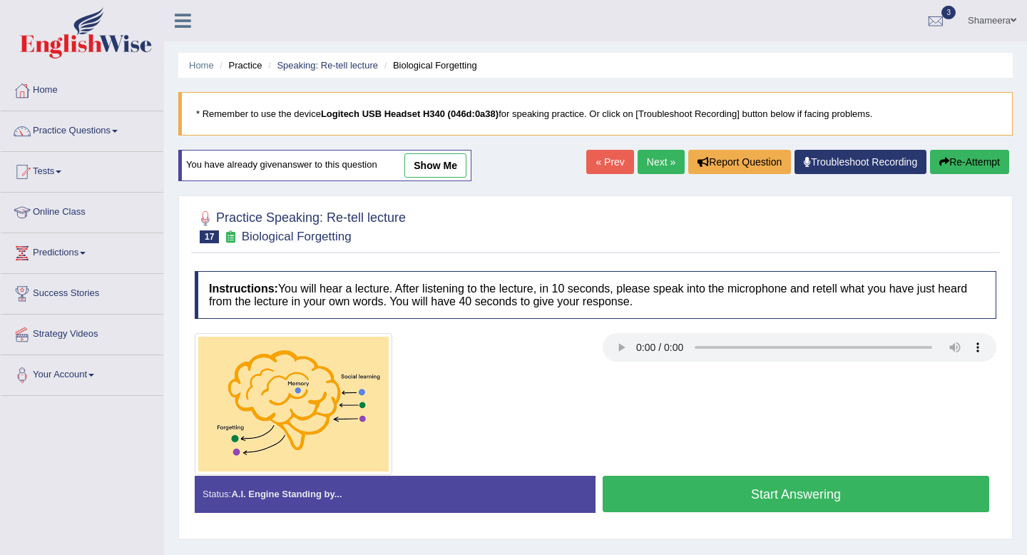
click at [803, 504] on button "Start Answering" at bounding box center [796, 494] width 387 height 36
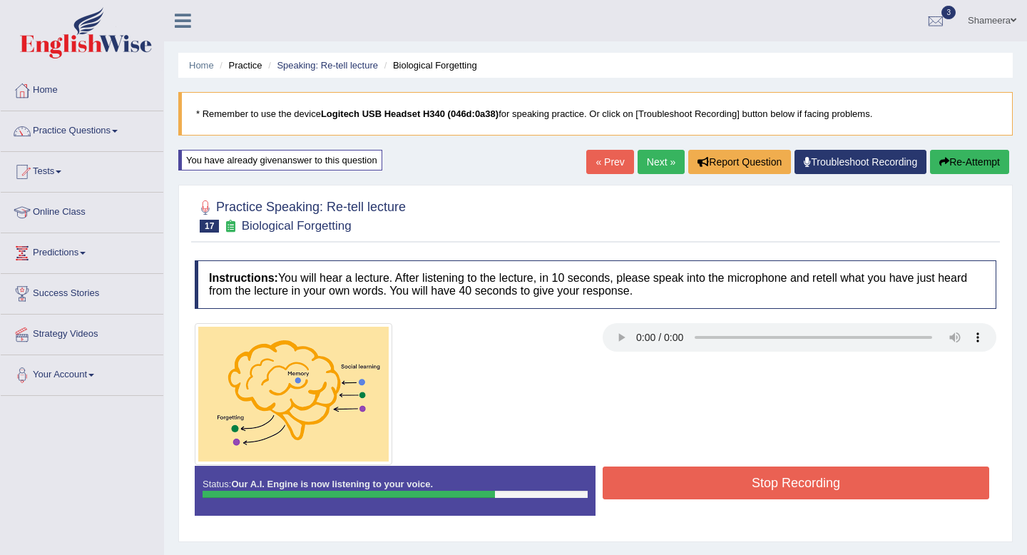
click at [809, 489] on button "Stop Recording" at bounding box center [796, 483] width 387 height 33
